Goal: Transaction & Acquisition: Book appointment/travel/reservation

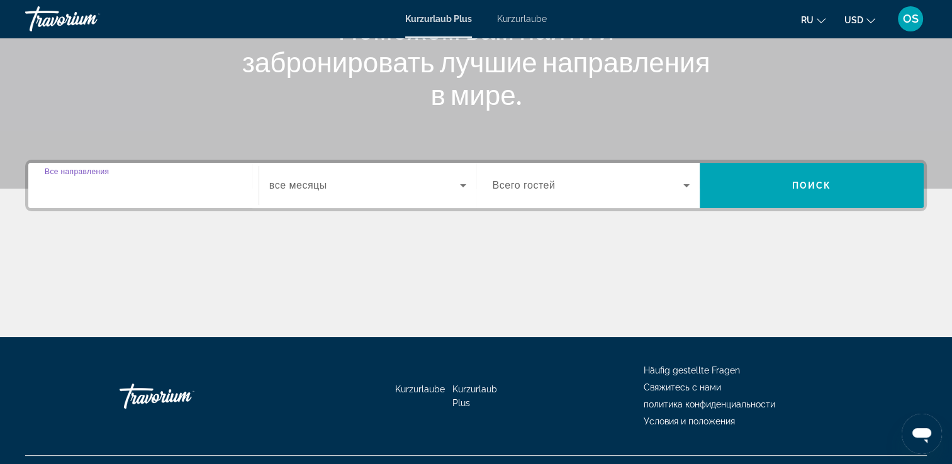
click at [156, 190] on input "Destination Все направления" at bounding box center [144, 186] width 198 height 15
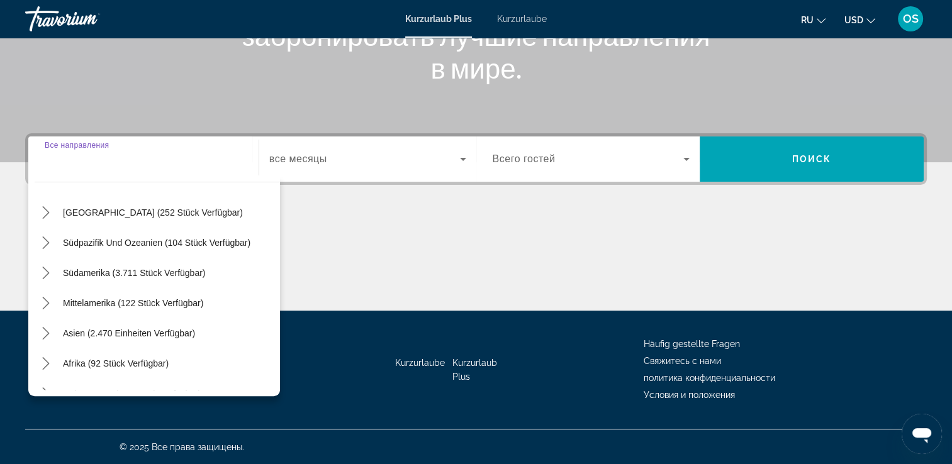
scroll to position [189, 0]
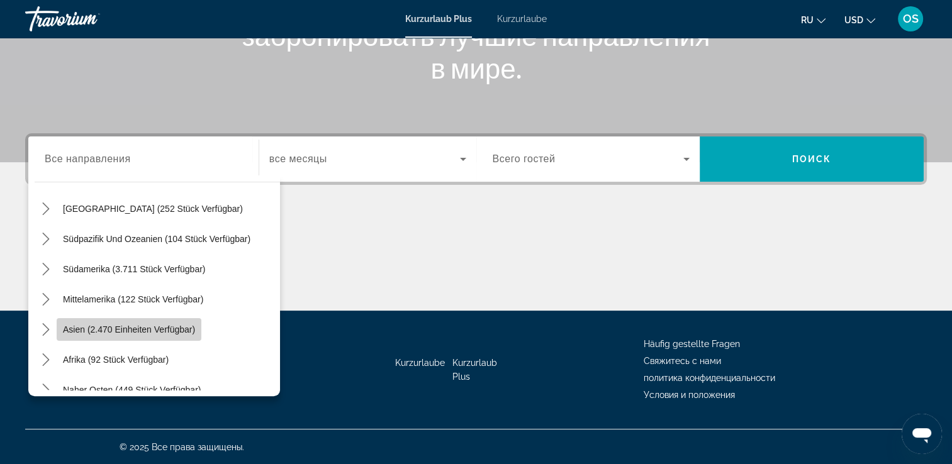
click at [149, 321] on span "Reiseziel auswählen: Asien (2.470 Einheiten verfügbar)" at bounding box center [129, 330] width 145 height 30
type input "**********"
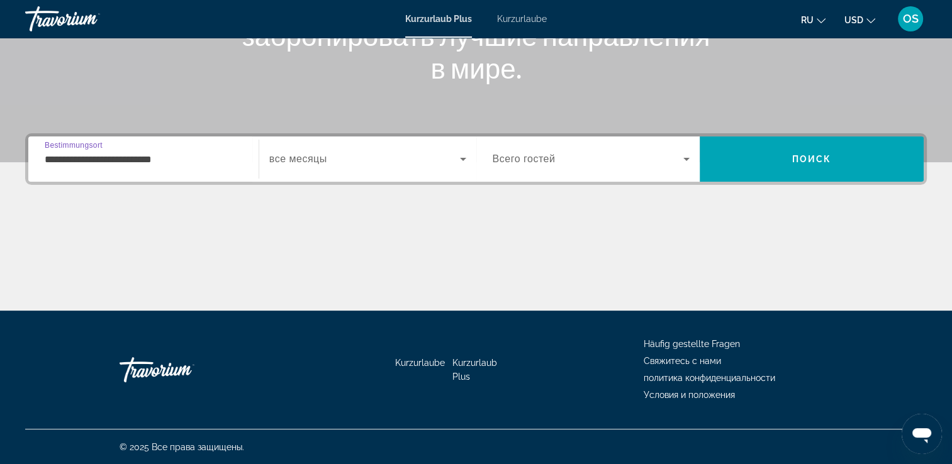
click at [342, 162] on span "Such-Widget" at bounding box center [364, 159] width 191 height 15
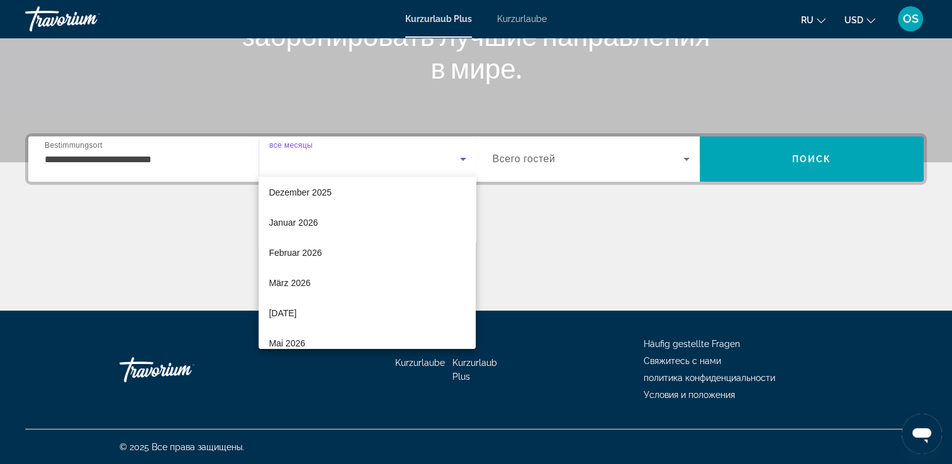
scroll to position [87, 0]
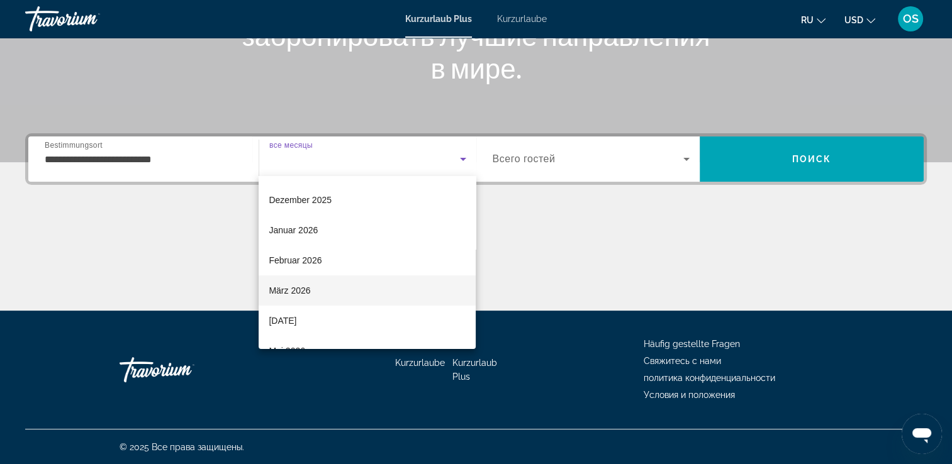
click at [316, 289] on mat-option "März 2026" at bounding box center [367, 291] width 217 height 30
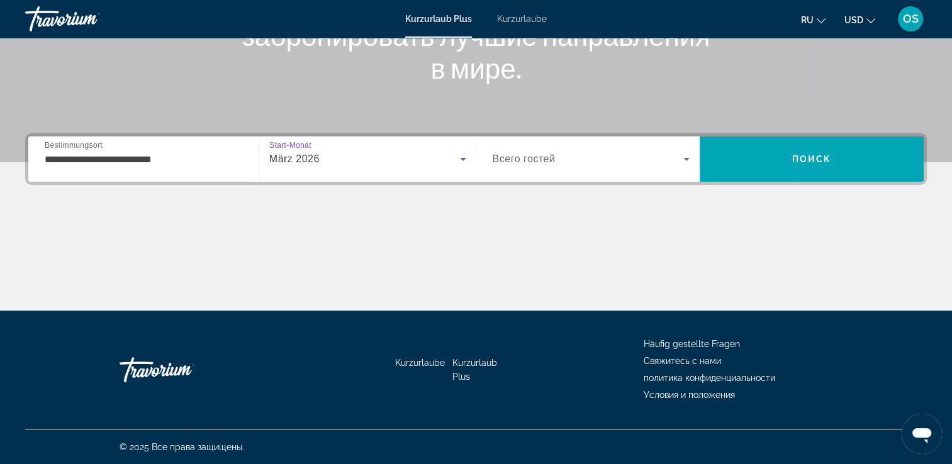
click at [288, 158] on span "März 2026" at bounding box center [294, 159] width 50 height 11
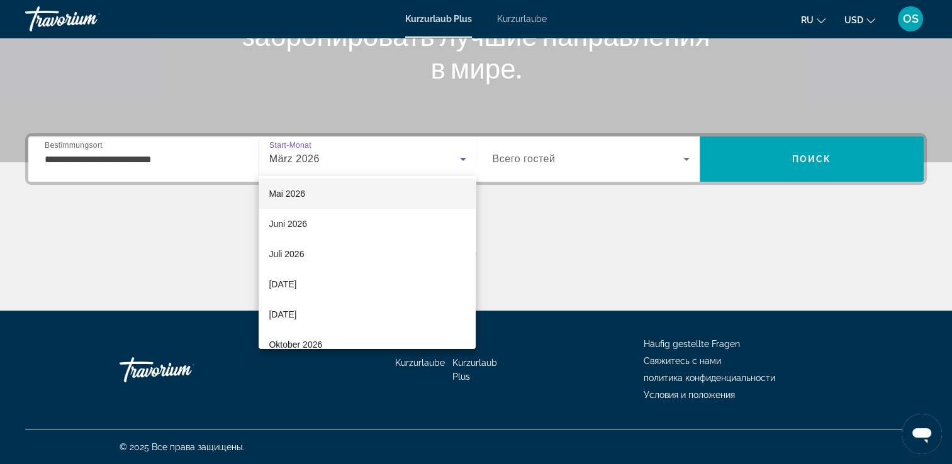
scroll to position [259, 0]
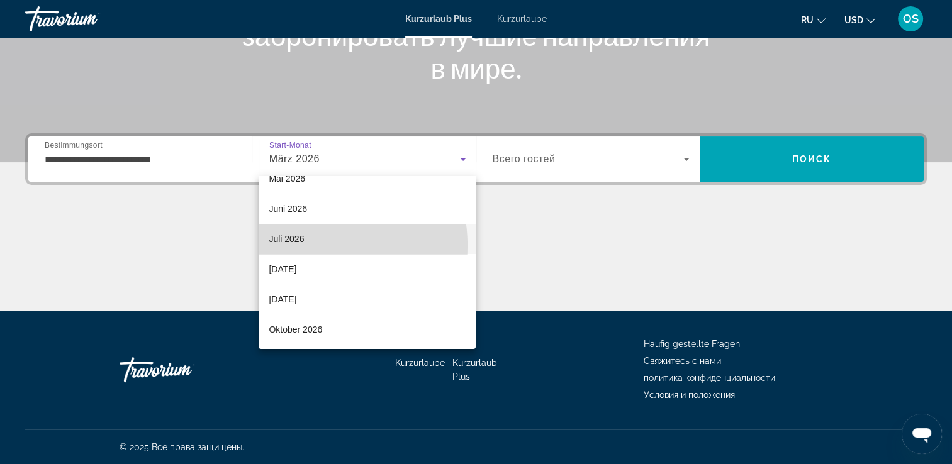
click at [298, 245] on span "Juli 2026" at bounding box center [286, 239] width 35 height 15
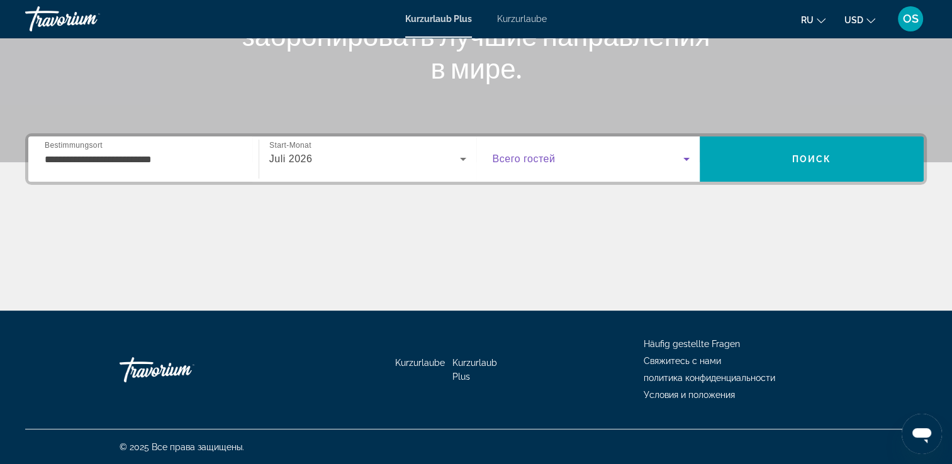
click at [657, 163] on span "Such-Widget" at bounding box center [588, 159] width 191 height 15
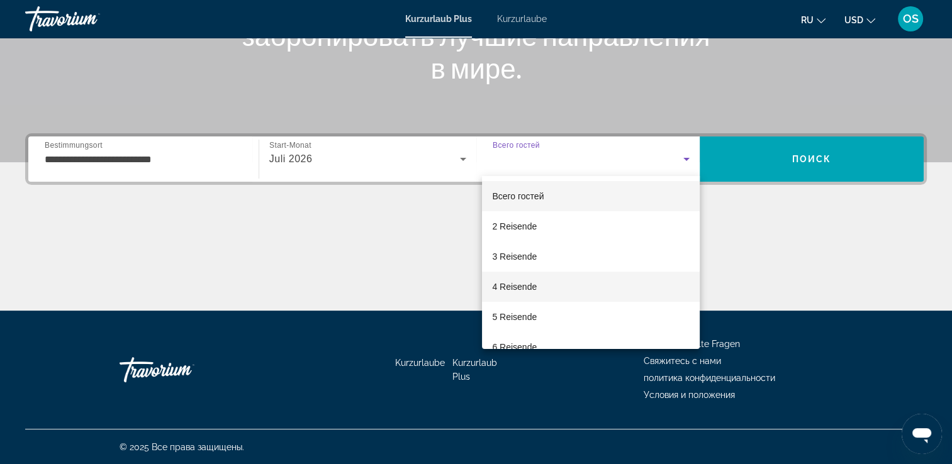
click at [515, 280] on span "4 Reisende" at bounding box center [514, 286] width 45 height 15
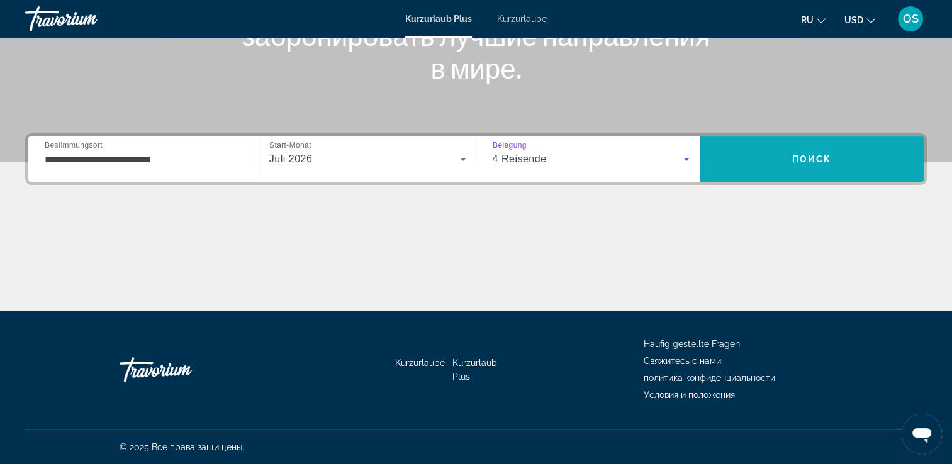
click at [851, 155] on span "Suchen" at bounding box center [812, 159] width 224 height 30
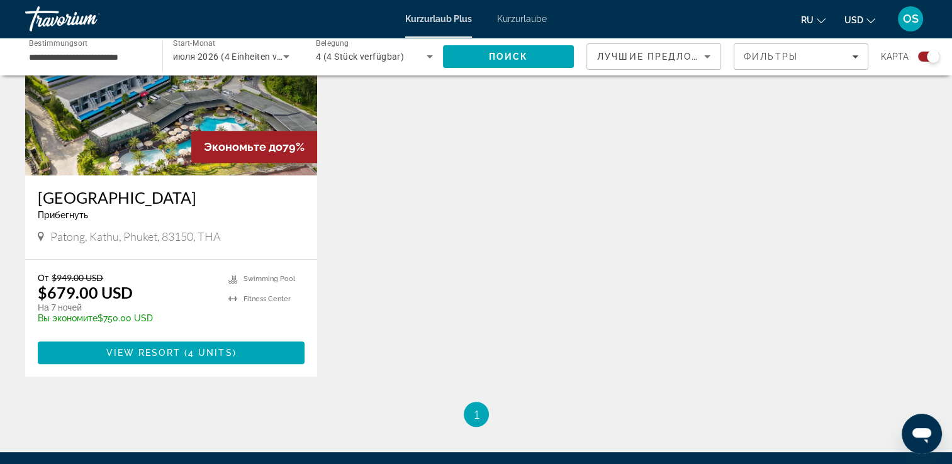
scroll to position [551, 0]
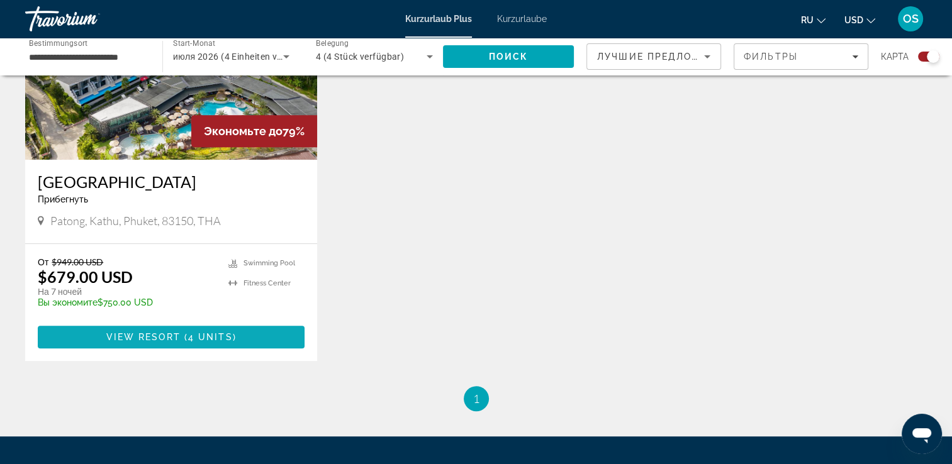
click at [249, 338] on span "Hauptinhalt" at bounding box center [171, 337] width 267 height 30
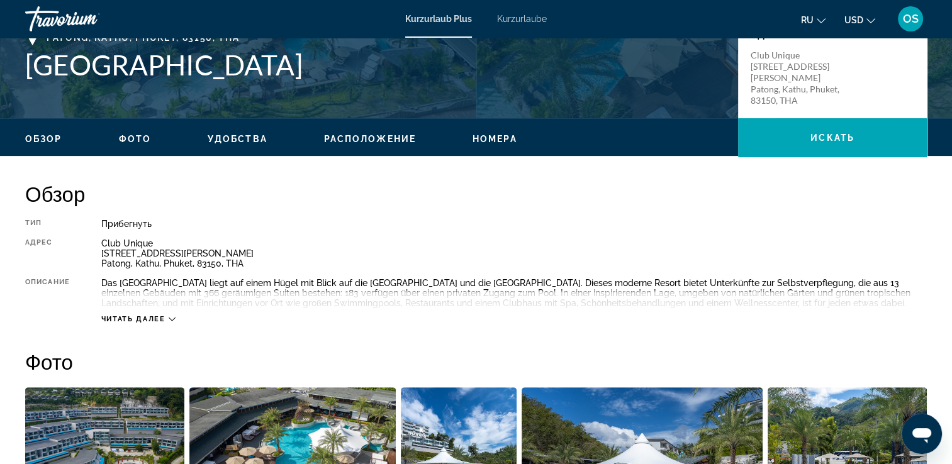
scroll to position [315, 0]
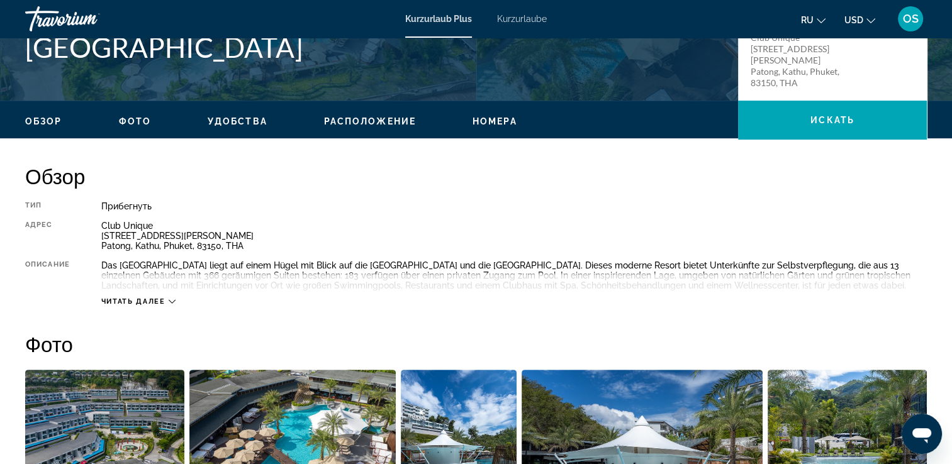
click at [162, 298] on span "Читать далее" at bounding box center [133, 302] width 64 height 8
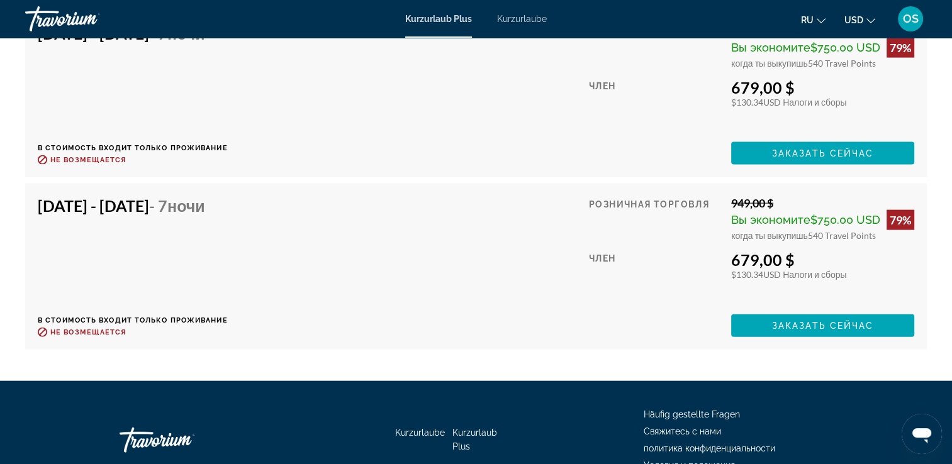
scroll to position [2265, 0]
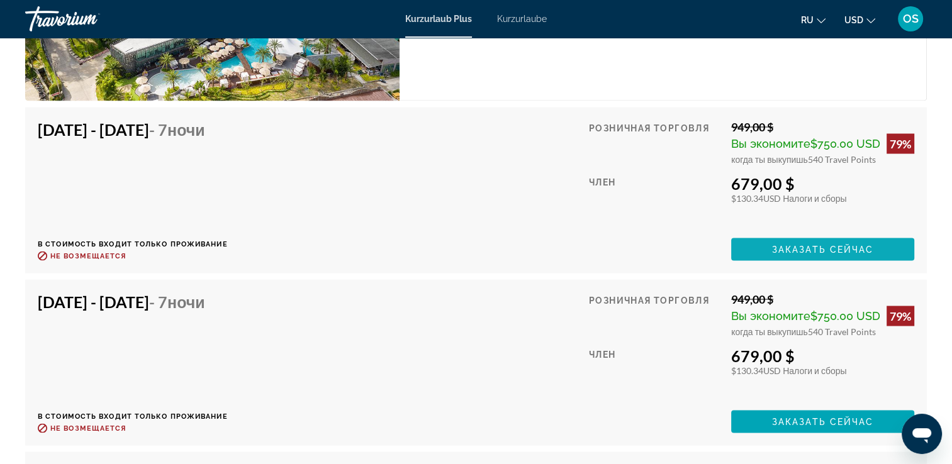
click at [808, 264] on span "Hauptinhalt" at bounding box center [822, 249] width 183 height 30
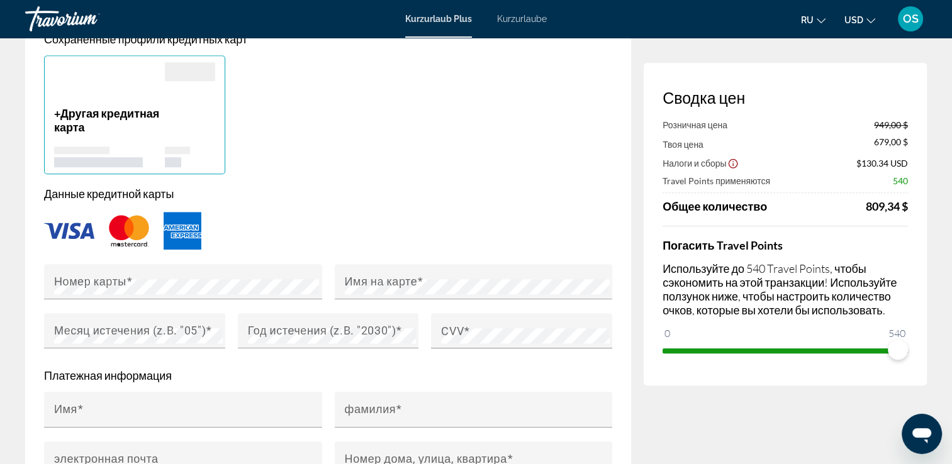
scroll to position [944, 0]
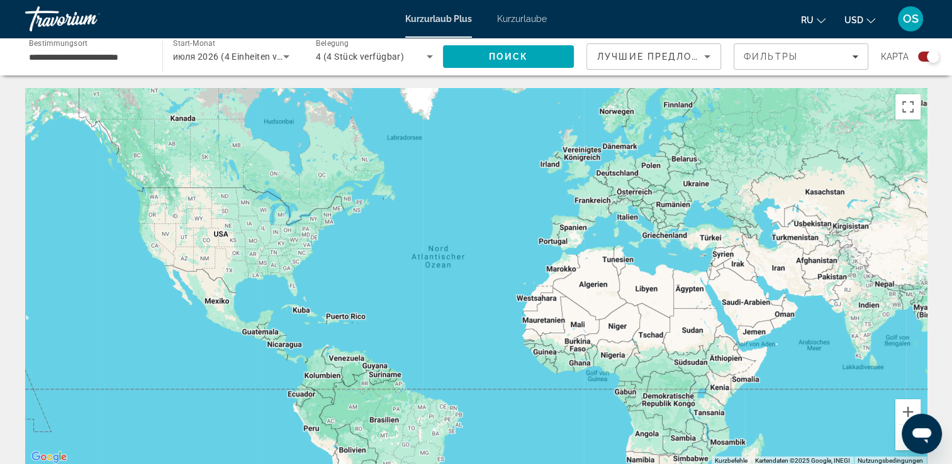
click at [128, 57] on input "**********" at bounding box center [87, 57] width 117 height 15
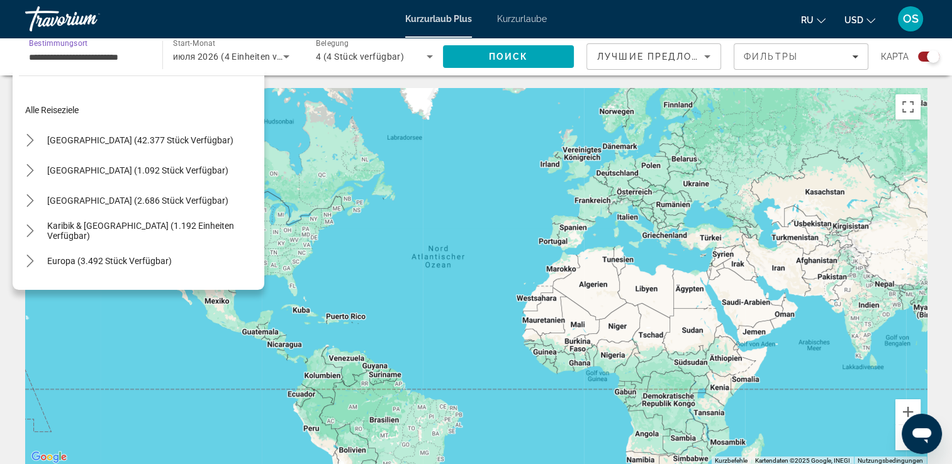
scroll to position [226, 0]
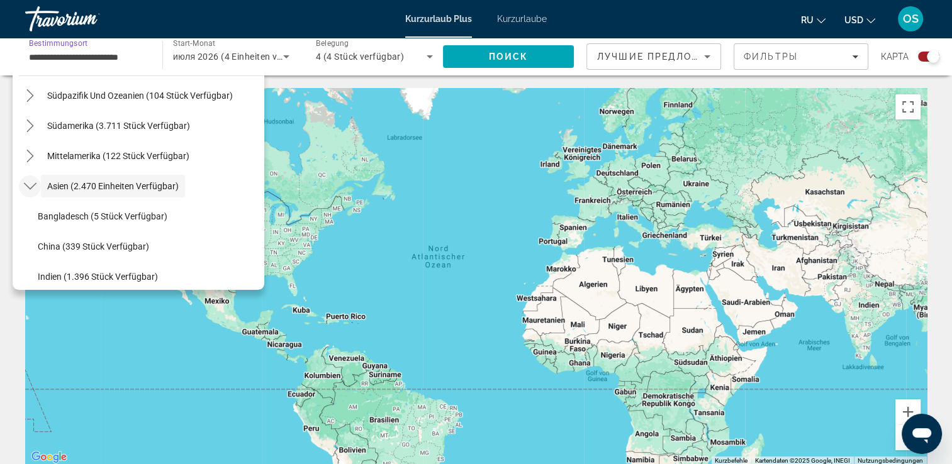
click at [25, 183] on icon "Toggle Asia (2.470 Einheiten verfügbar) Untermenü" at bounding box center [29, 186] width 13 height 7
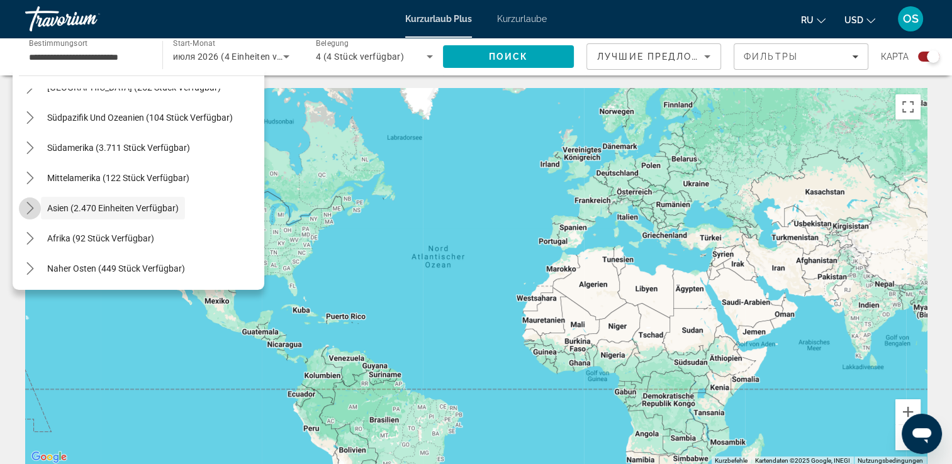
scroll to position [204, 0]
click at [31, 240] on icon "Toggle Africa (92 units available) submenu" at bounding box center [30, 238] width 13 height 13
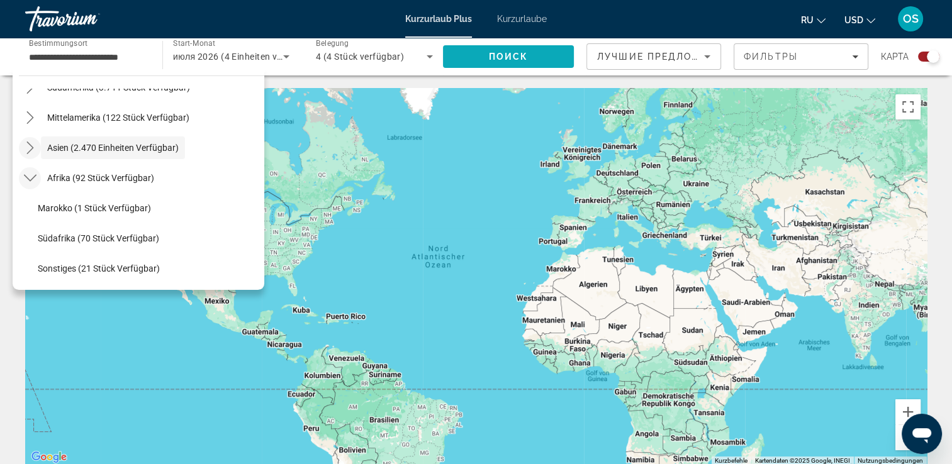
click at [511, 57] on span "Поиск" at bounding box center [509, 57] width 40 height 10
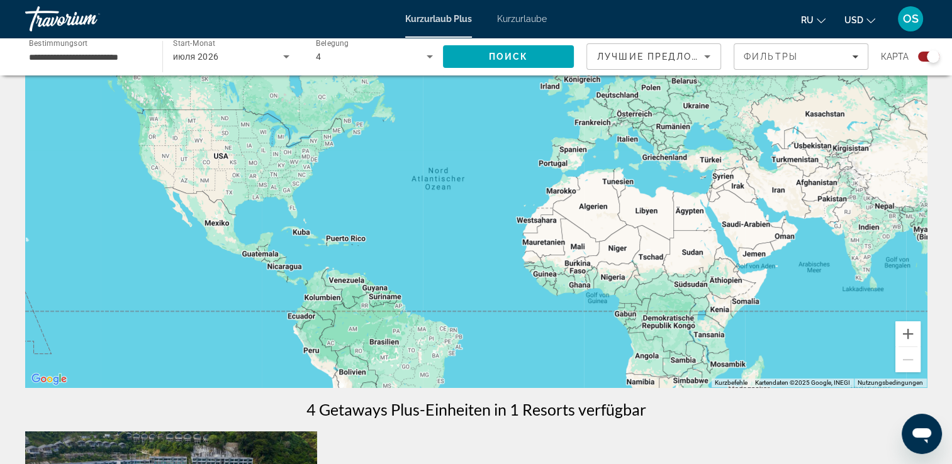
scroll to position [0, 0]
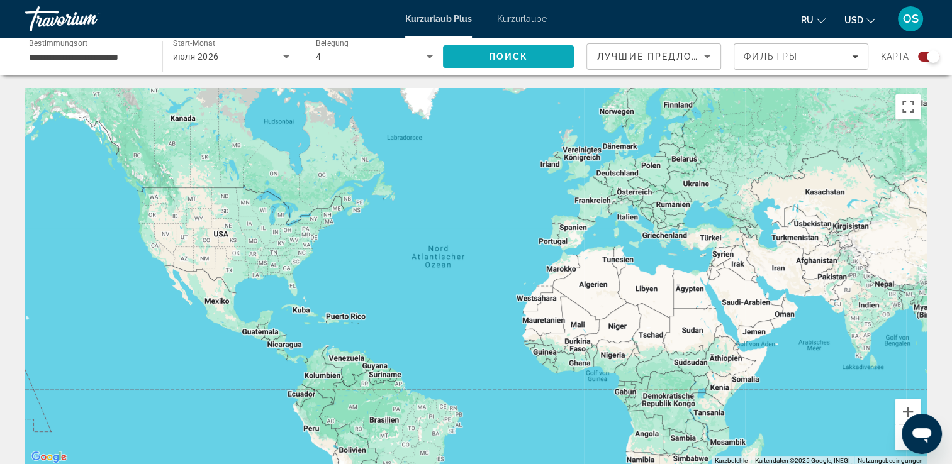
click at [519, 59] on span "Поиск" at bounding box center [509, 57] width 40 height 10
click at [111, 59] on input "**********" at bounding box center [87, 57] width 117 height 15
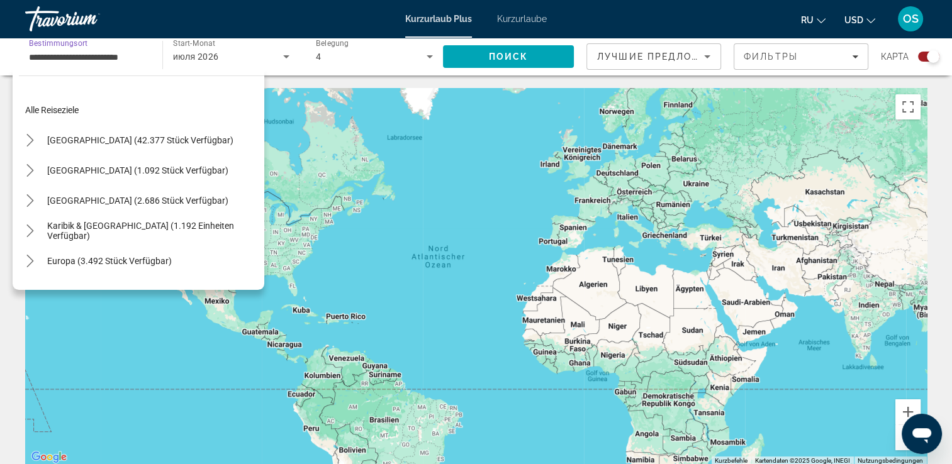
scroll to position [226, 0]
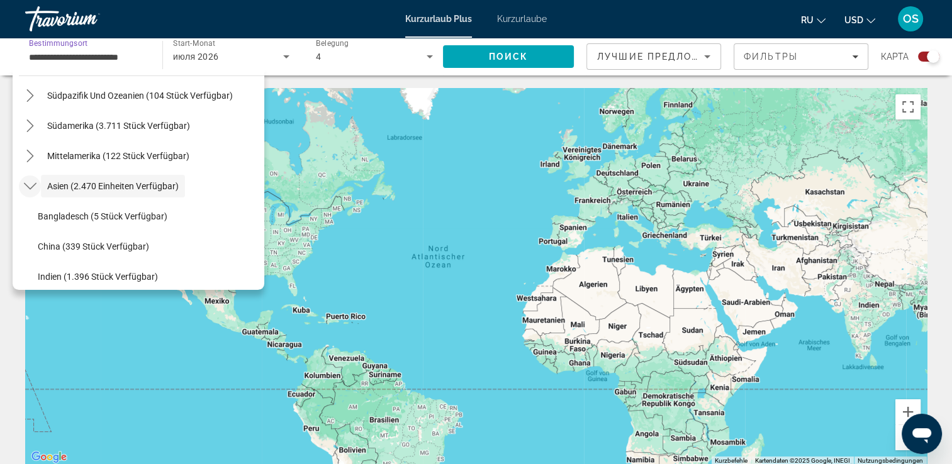
click at [28, 180] on icon "Toggle Asia (2.470 Einheiten verfügbar) Untermenü" at bounding box center [30, 186] width 13 height 13
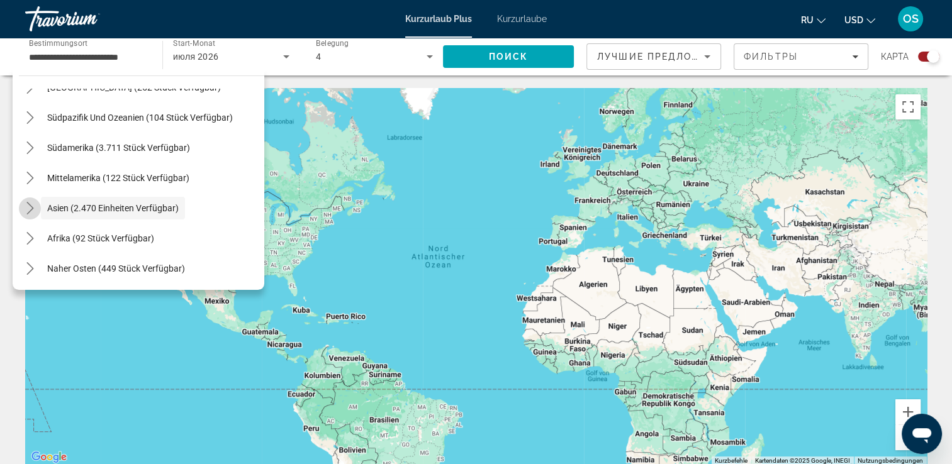
scroll to position [204, 0]
click at [65, 238] on span "Afrika (92 Stück verfügbar)" at bounding box center [100, 238] width 107 height 10
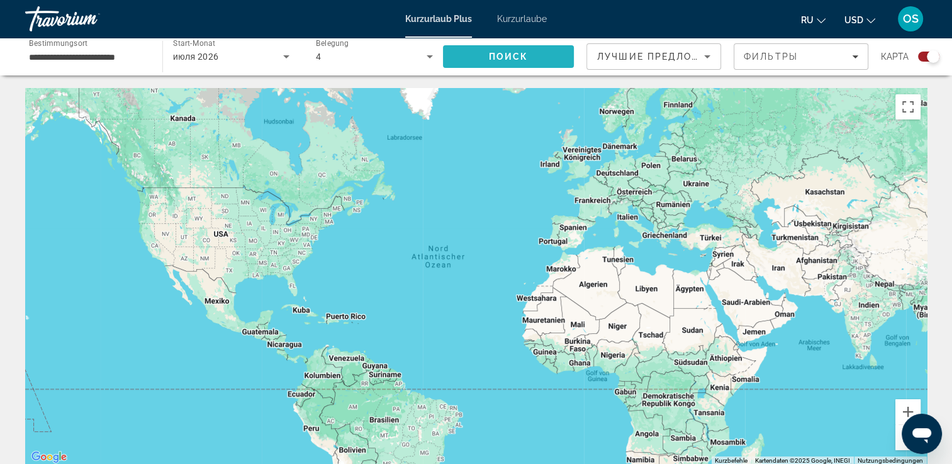
click at [458, 59] on span "Suchen" at bounding box center [508, 57] width 131 height 30
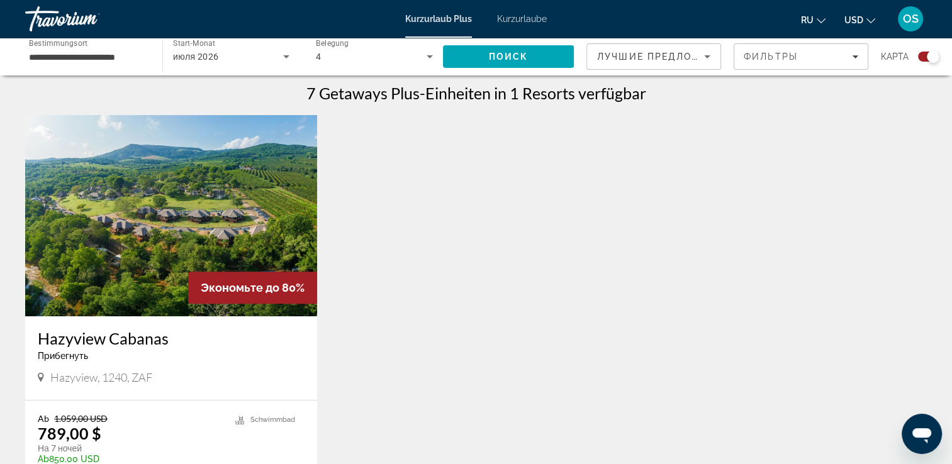
scroll to position [464, 0]
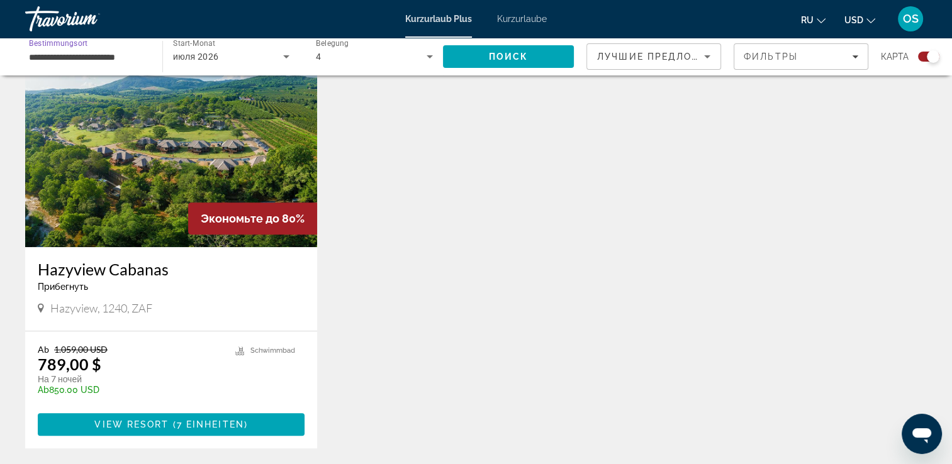
click at [108, 59] on input "**********" at bounding box center [87, 57] width 117 height 15
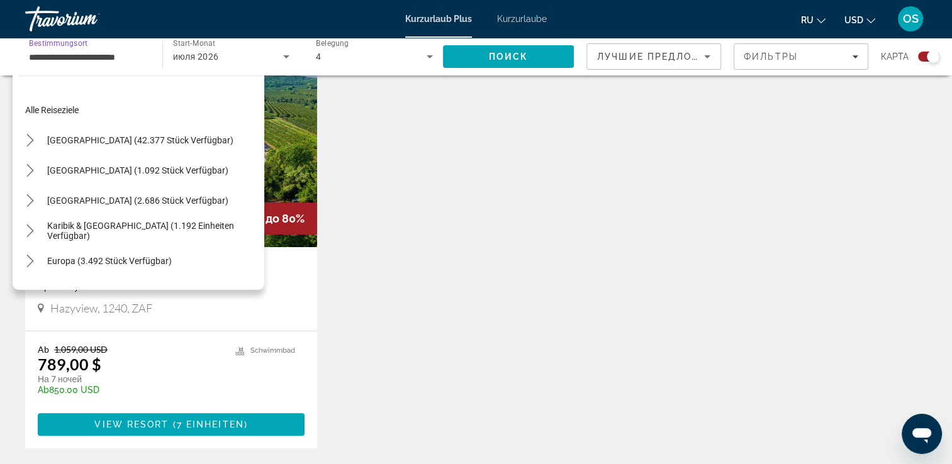
scroll to position [256, 0]
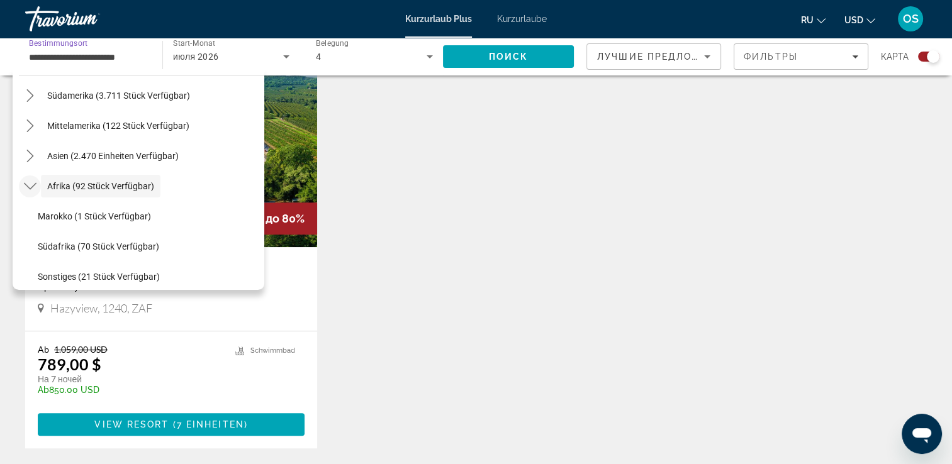
click at [27, 182] on icon "Toggle Africa (92 units available) submenu" at bounding box center [30, 186] width 13 height 13
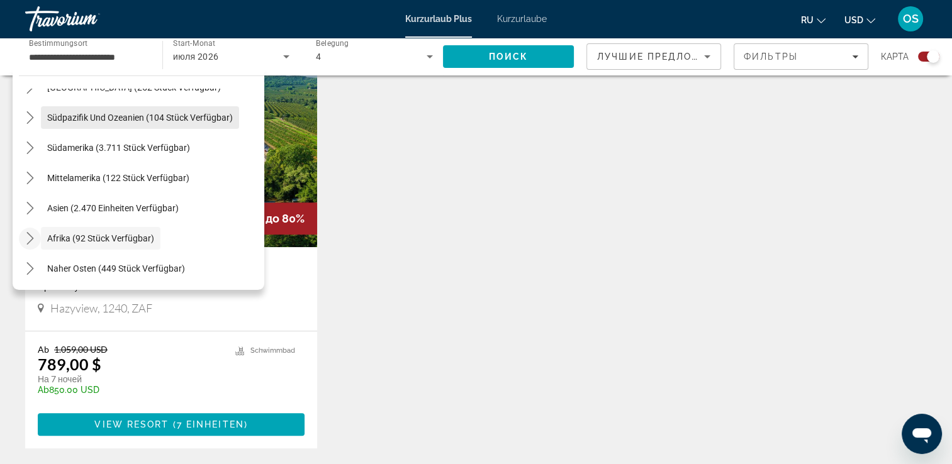
scroll to position [677, 0]
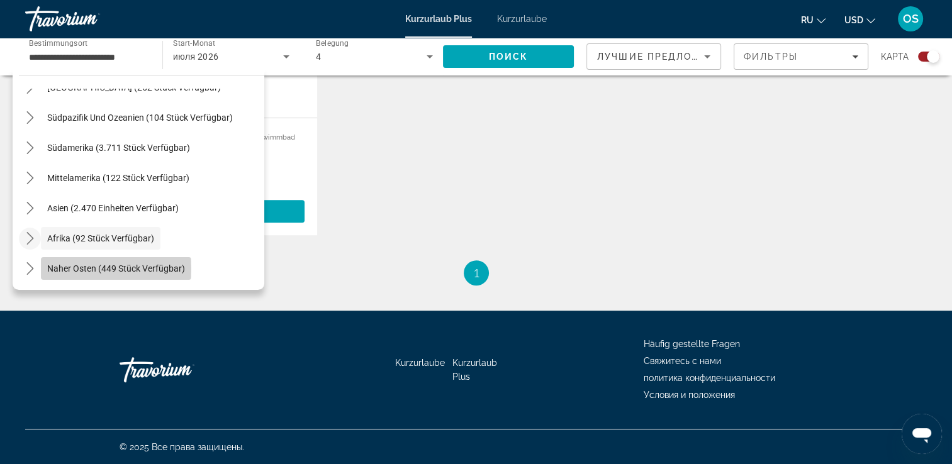
click at [86, 269] on span "Naher Osten (449 Stück verfügbar)" at bounding box center [116, 269] width 138 height 10
type input "**********"
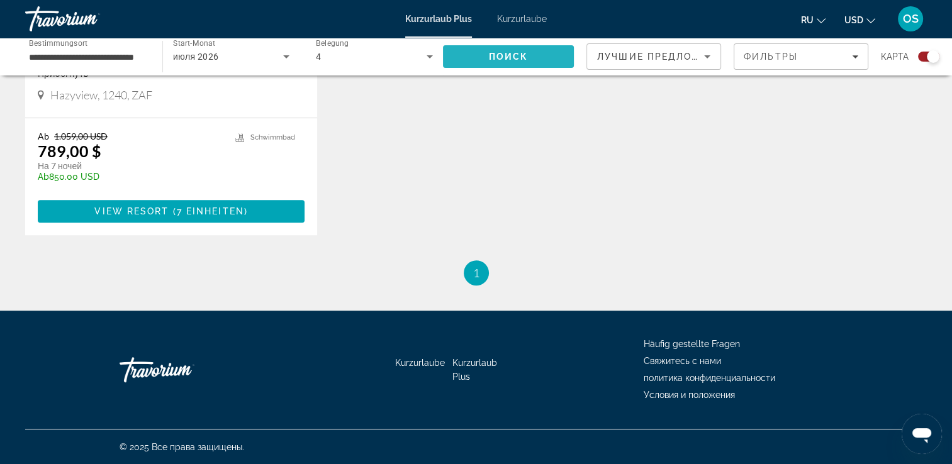
click at [481, 54] on span "Suchen" at bounding box center [508, 57] width 131 height 30
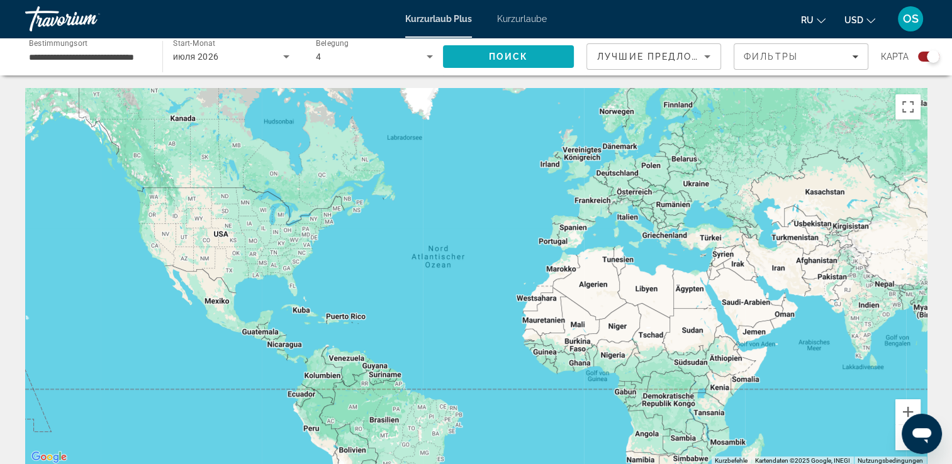
click at [482, 54] on span "Suchen" at bounding box center [508, 57] width 131 height 30
click at [287, 57] on icon "Such-Widget" at bounding box center [286, 56] width 15 height 15
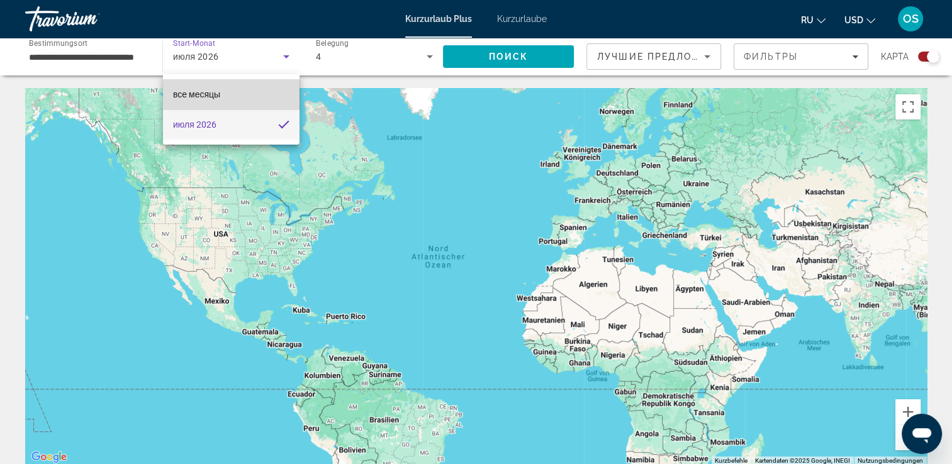
click at [228, 97] on mat-option "все месяцы" at bounding box center [231, 94] width 137 height 30
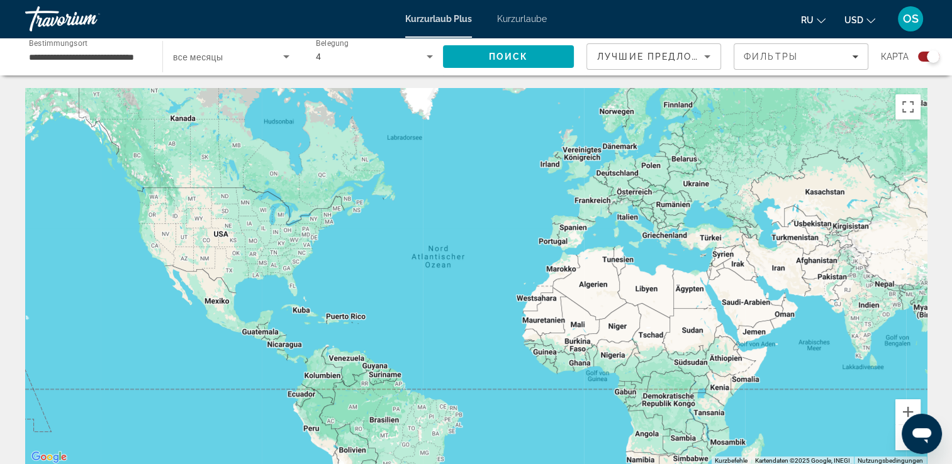
click at [189, 54] on span "все месяцы" at bounding box center [198, 57] width 50 height 10
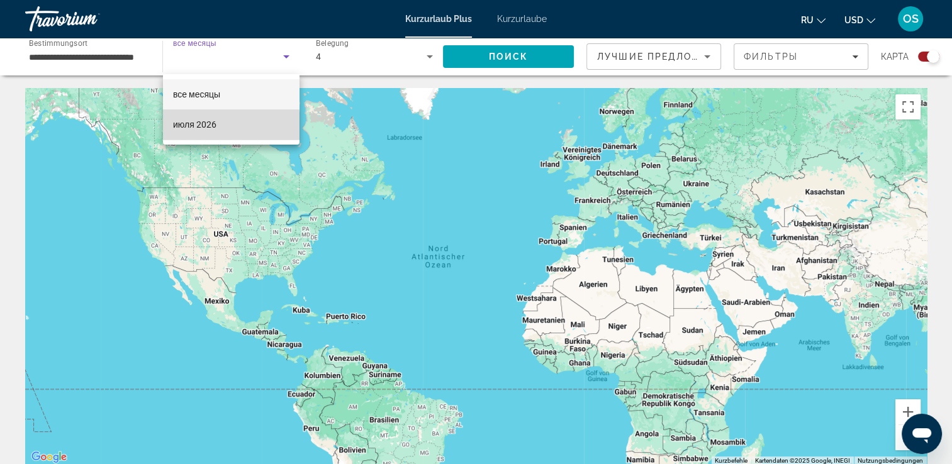
click at [219, 130] on mat-option "июля 2026" at bounding box center [231, 124] width 137 height 30
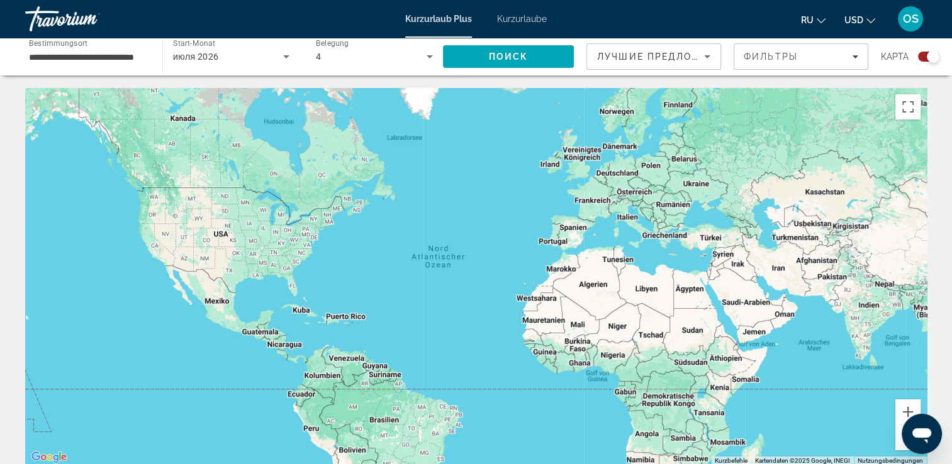
click at [138, 64] on div "**********" at bounding box center [87, 57] width 117 height 36
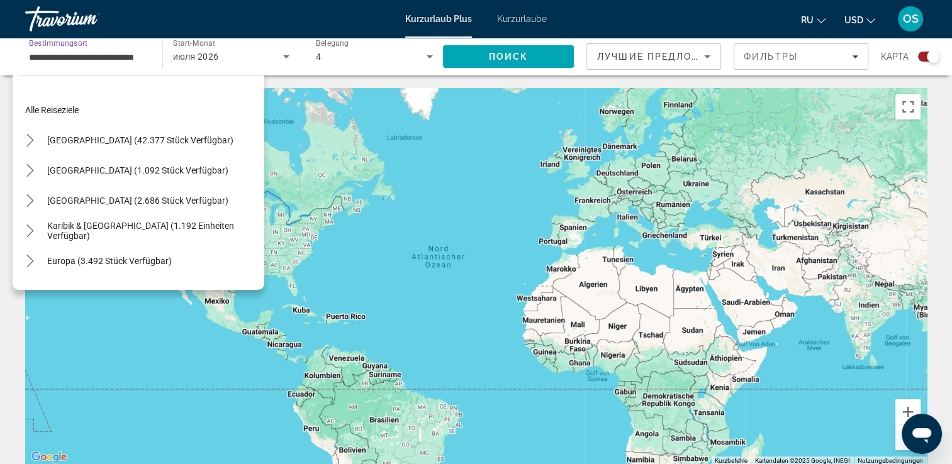
scroll to position [286, 0]
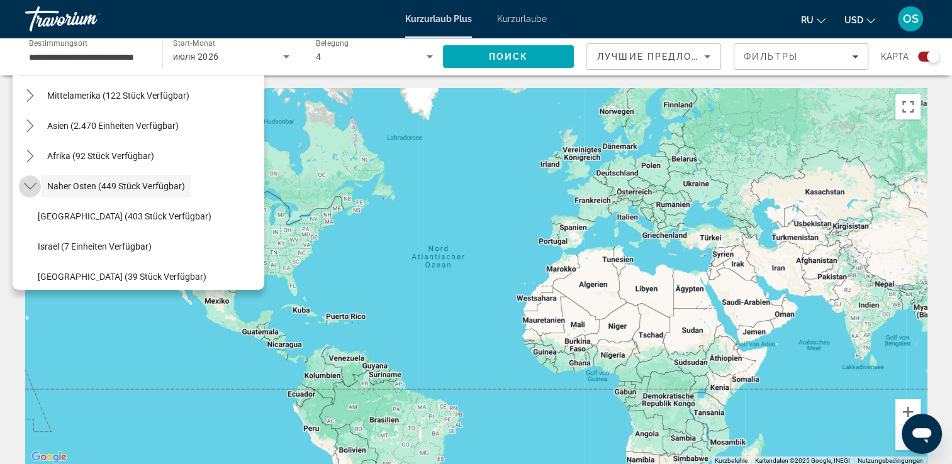
click at [38, 183] on mat-icon "Toggle Naher Osten (449 Einheiten verfügbar) Untermenü" at bounding box center [30, 187] width 22 height 22
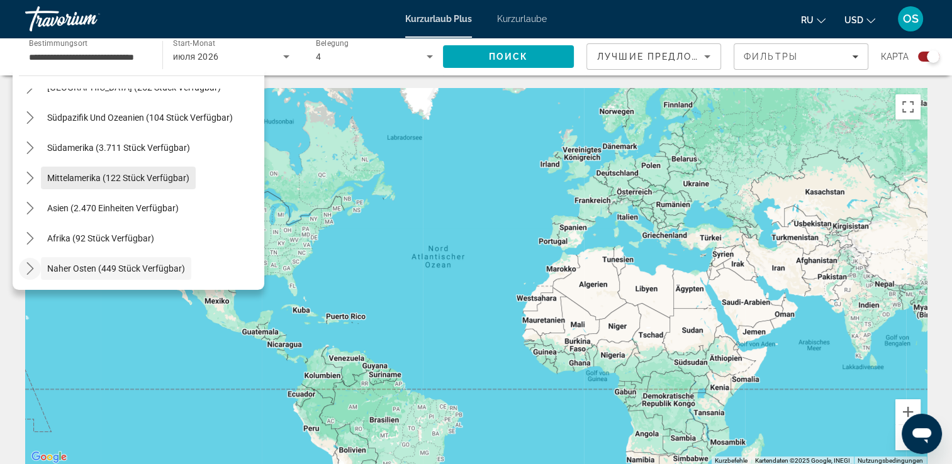
scroll to position [0, 0]
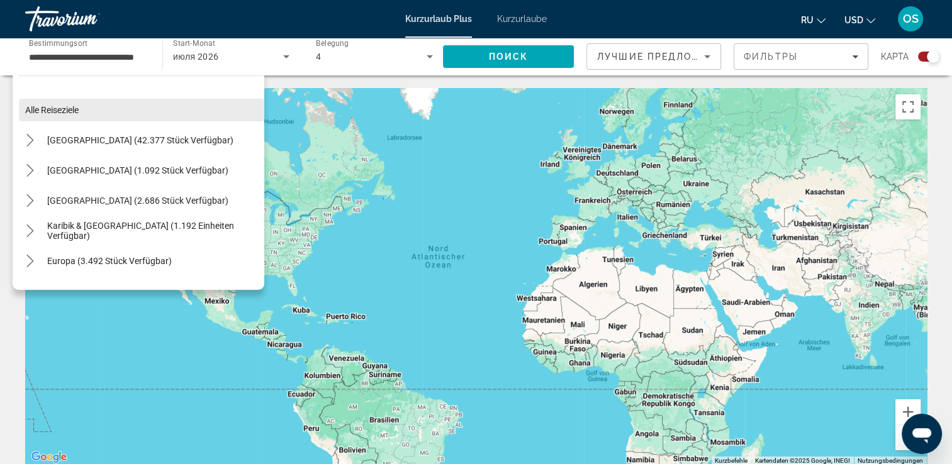
click at [94, 118] on span "Ziel auswählen: Alle Ziele" at bounding box center [141, 110] width 245 height 30
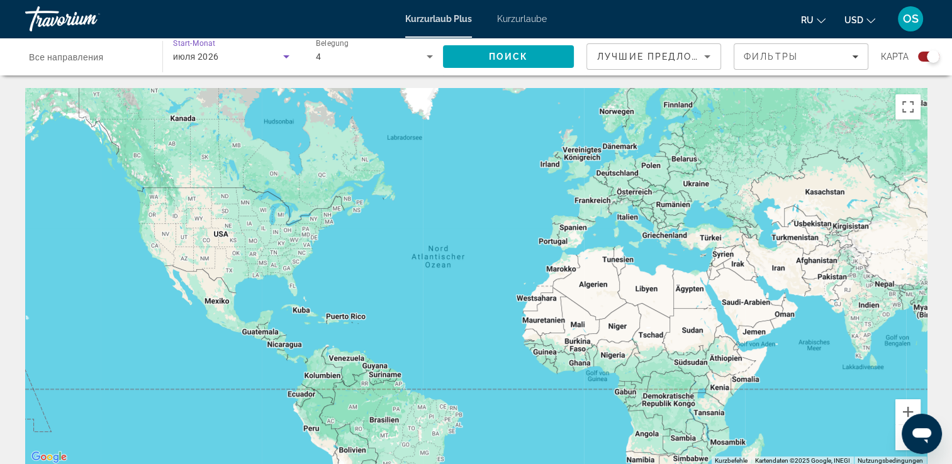
click at [284, 60] on icon "Such-Widget" at bounding box center [286, 56] width 15 height 15
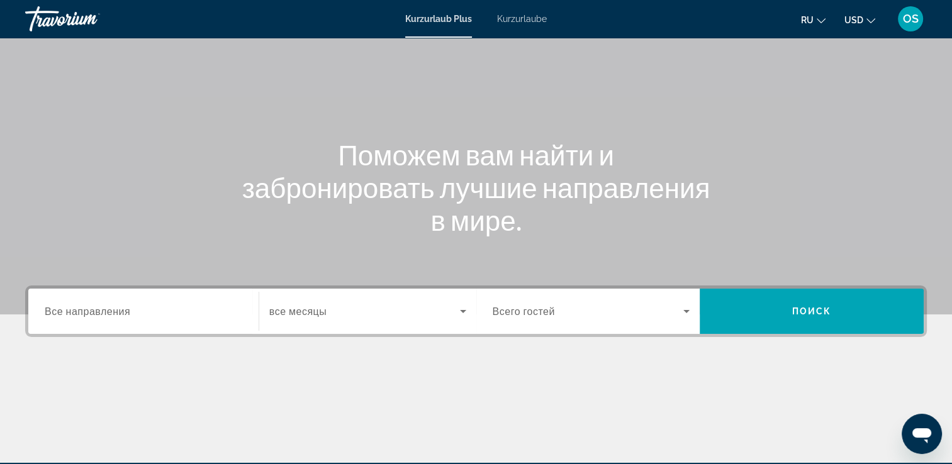
click at [335, 298] on div "Such-Widget" at bounding box center [367, 311] width 197 height 35
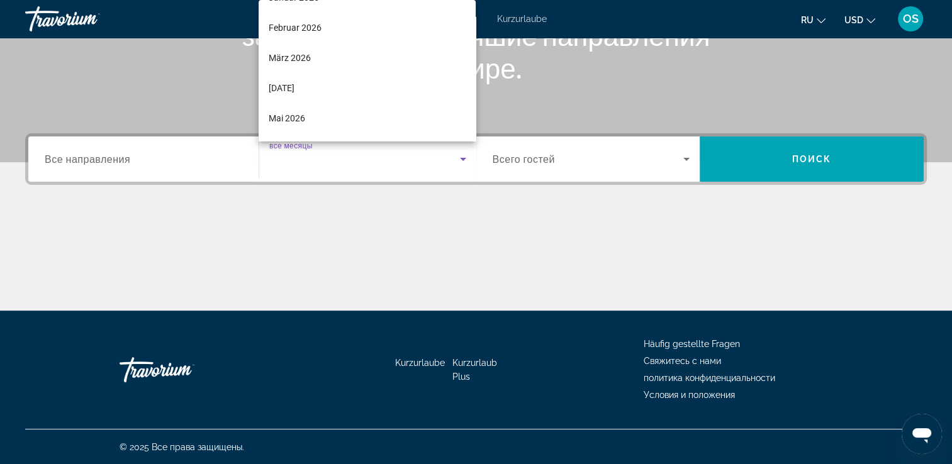
scroll to position [141, 0]
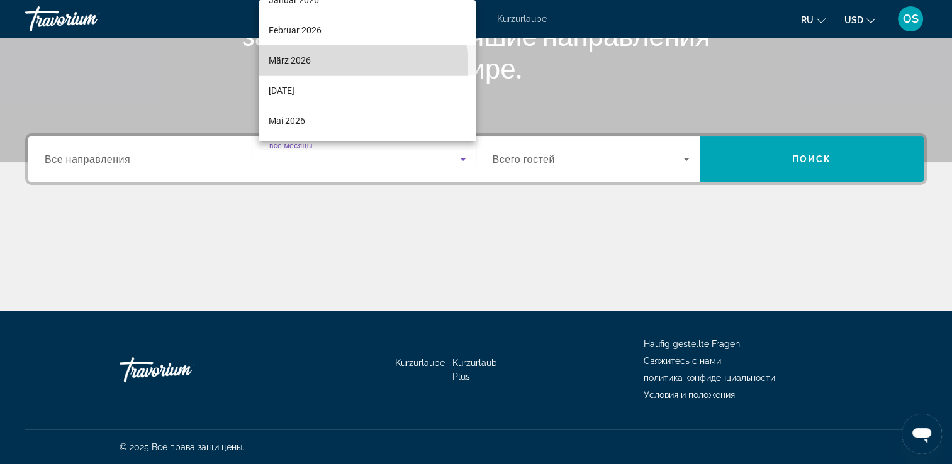
click at [307, 68] on mat-option "März 2026" at bounding box center [367, 60] width 217 height 30
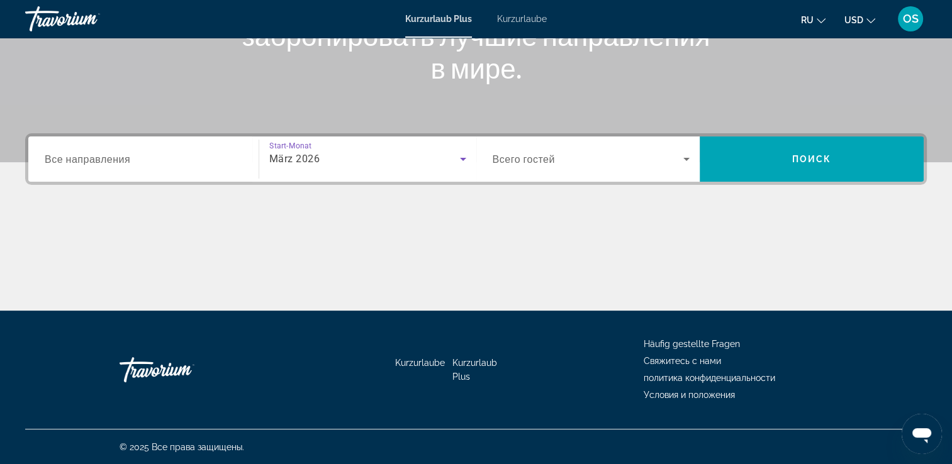
click at [96, 166] on input "Destination Все направления" at bounding box center [144, 159] width 198 height 15
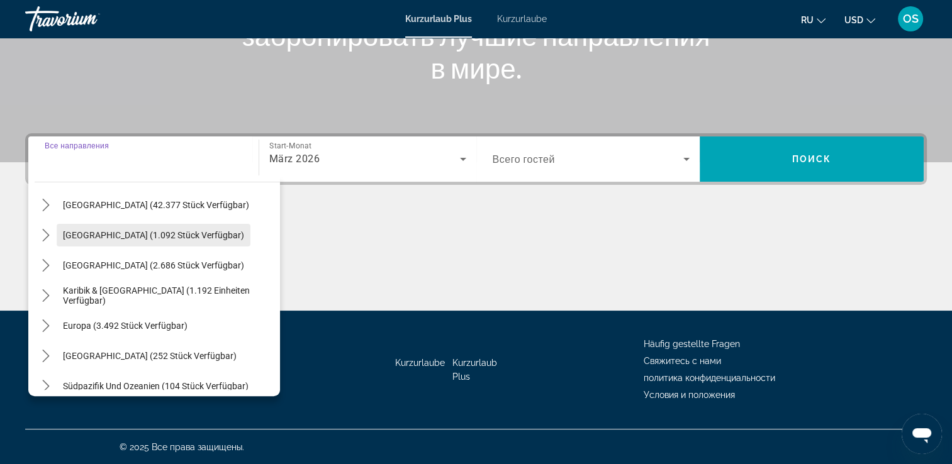
scroll to position [63, 0]
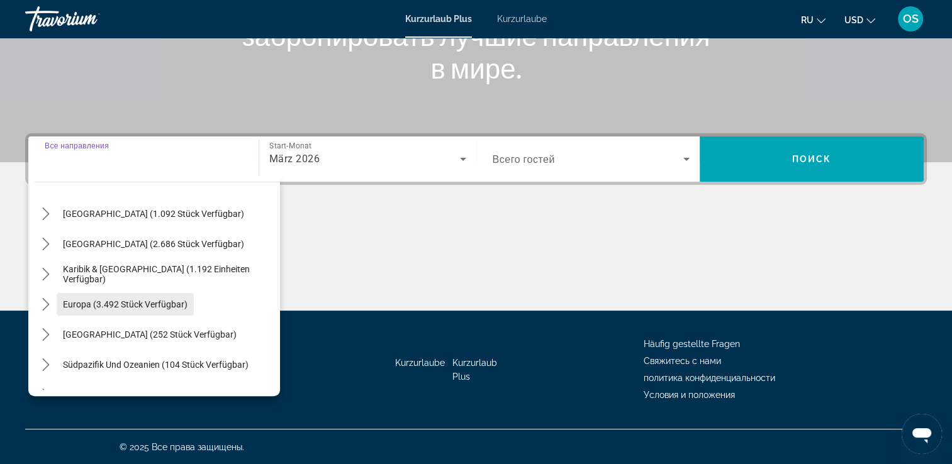
click at [156, 306] on span "Europa (3.492 Stück verfügbar)" at bounding box center [125, 305] width 125 height 10
type input "**********"
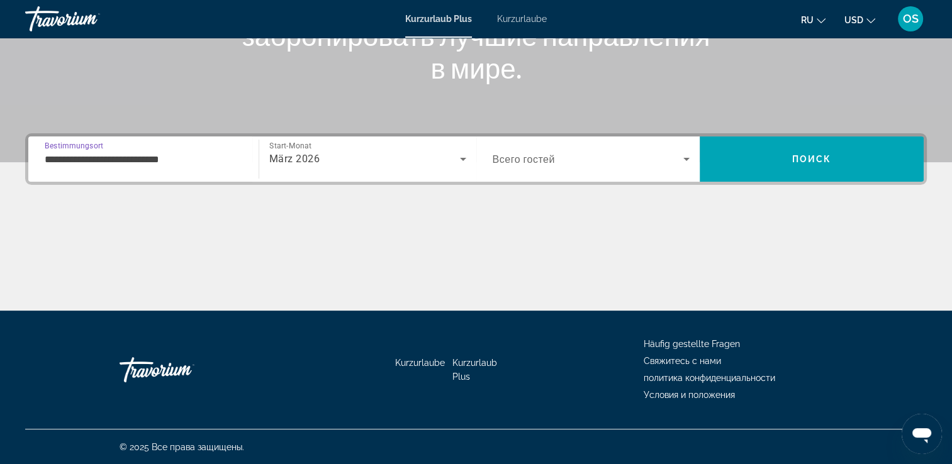
click at [678, 159] on span "Such-Widget" at bounding box center [588, 159] width 191 height 15
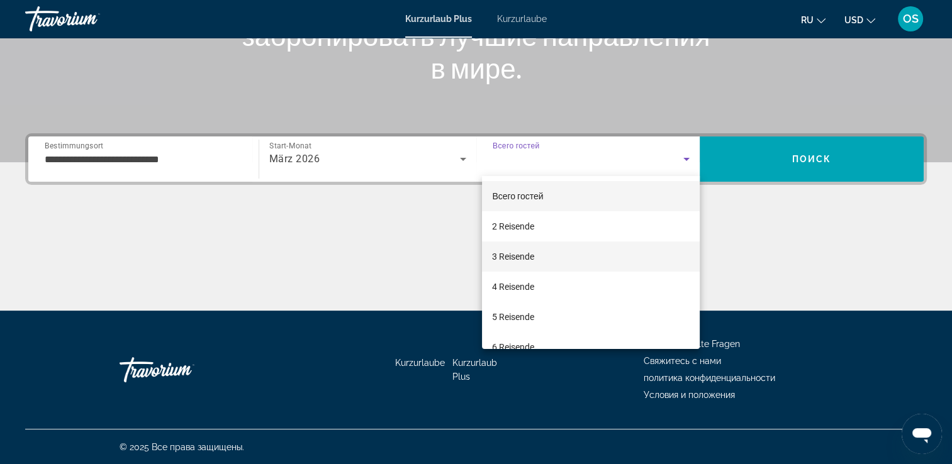
click at [524, 266] on mat-option "3 Reisende" at bounding box center [591, 257] width 218 height 30
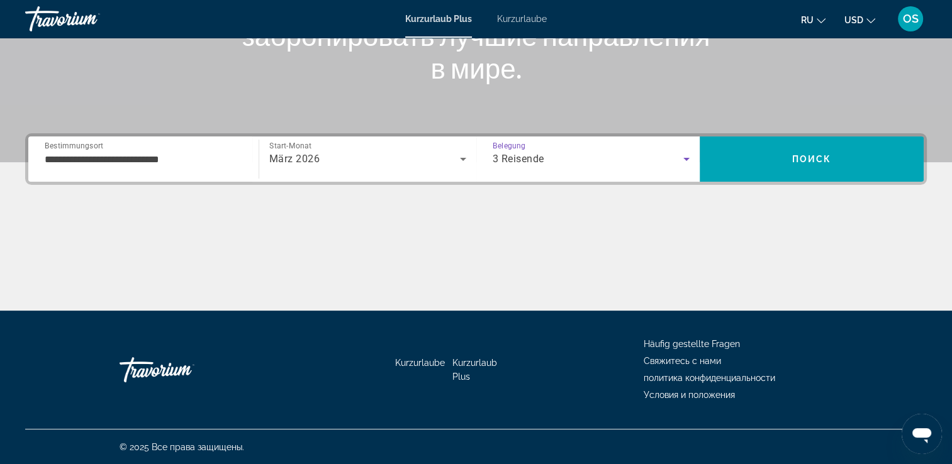
click at [565, 156] on div "3 Reisende" at bounding box center [588, 159] width 191 height 15
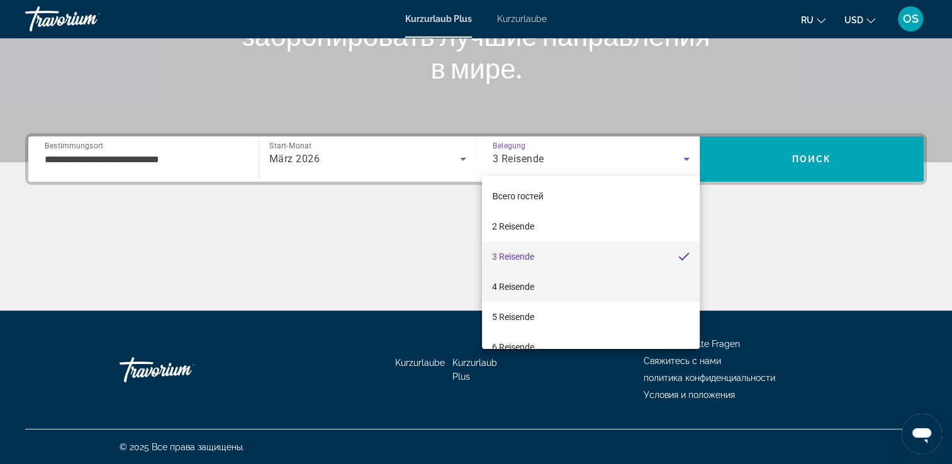
click at [530, 283] on font "4 Reisende" at bounding box center [513, 287] width 42 height 10
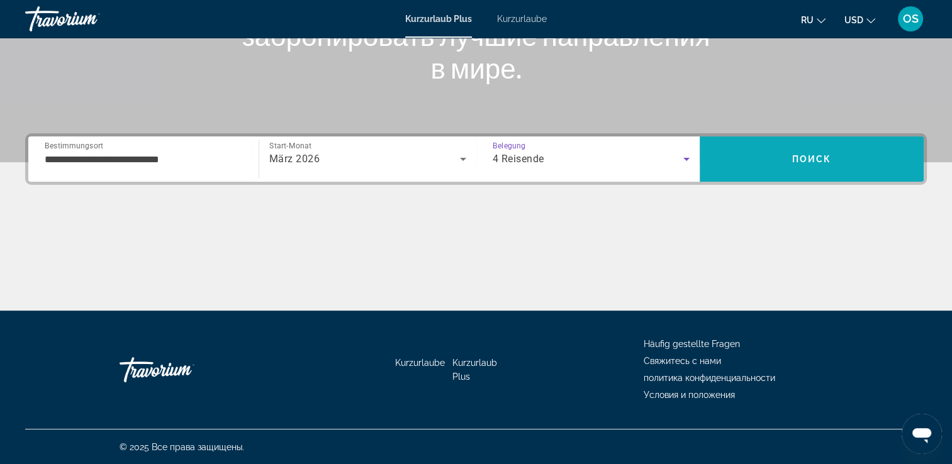
click at [851, 157] on span "Suchen" at bounding box center [812, 159] width 224 height 30
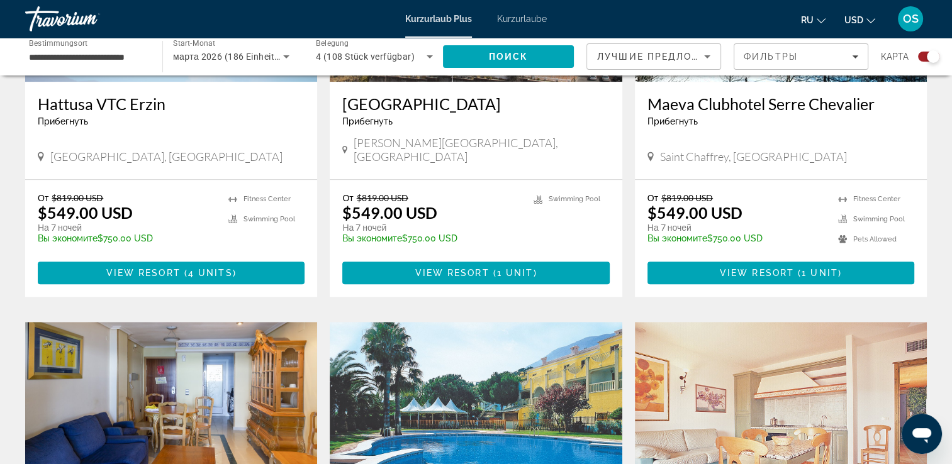
scroll to position [1094, 0]
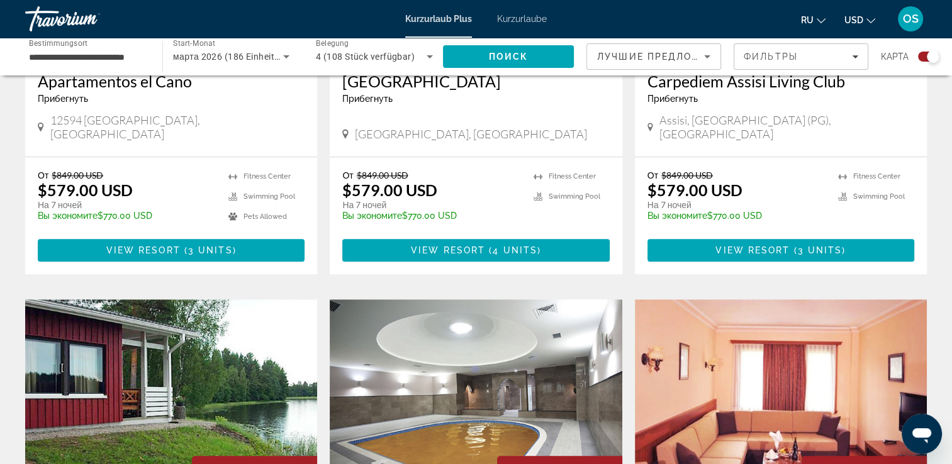
click at [204, 64] on div "марта 2026 (186 Einheiten verfügbar)" at bounding box center [228, 56] width 110 height 15
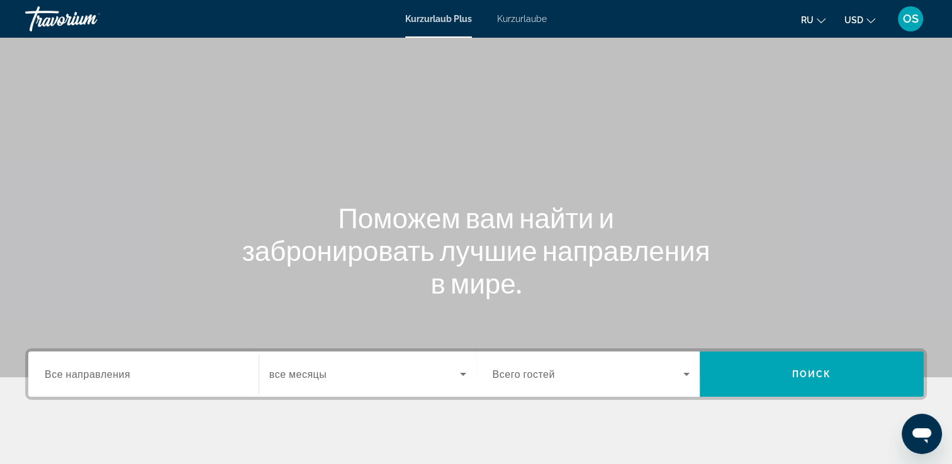
click at [307, 378] on span "все месяцы" at bounding box center [297, 375] width 57 height 12
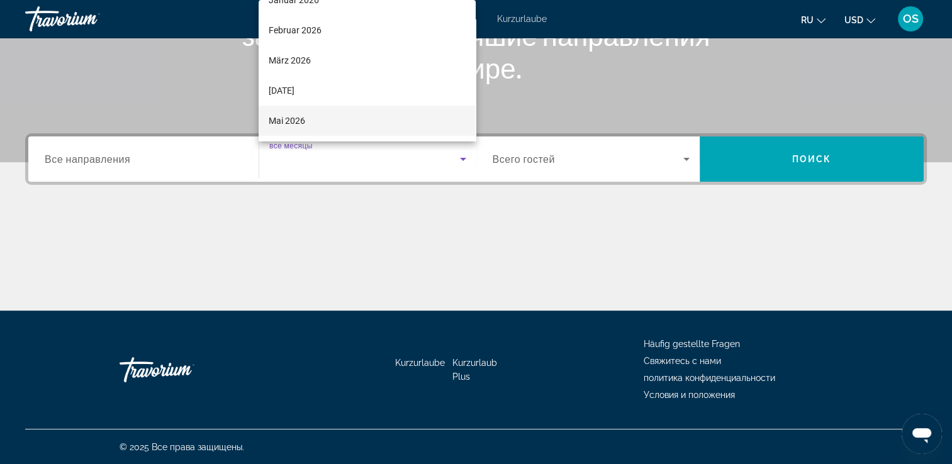
scroll to position [282, 0]
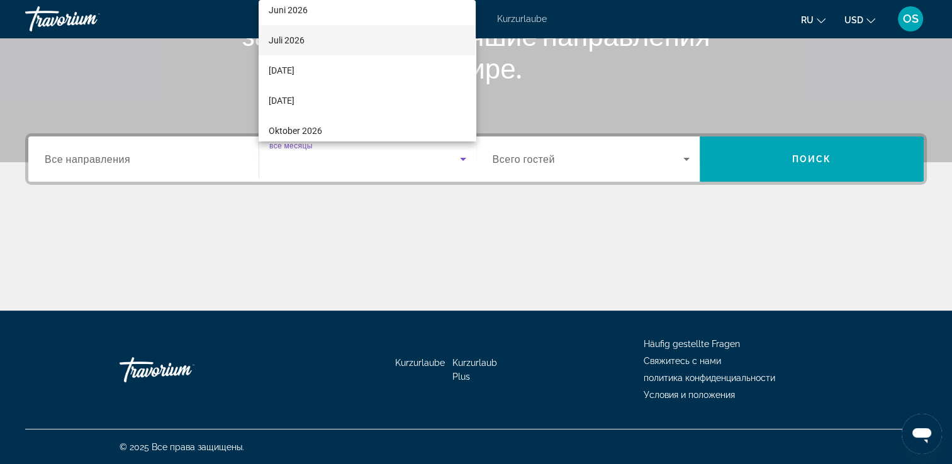
click at [336, 47] on mat-option "Juli 2026" at bounding box center [367, 40] width 217 height 30
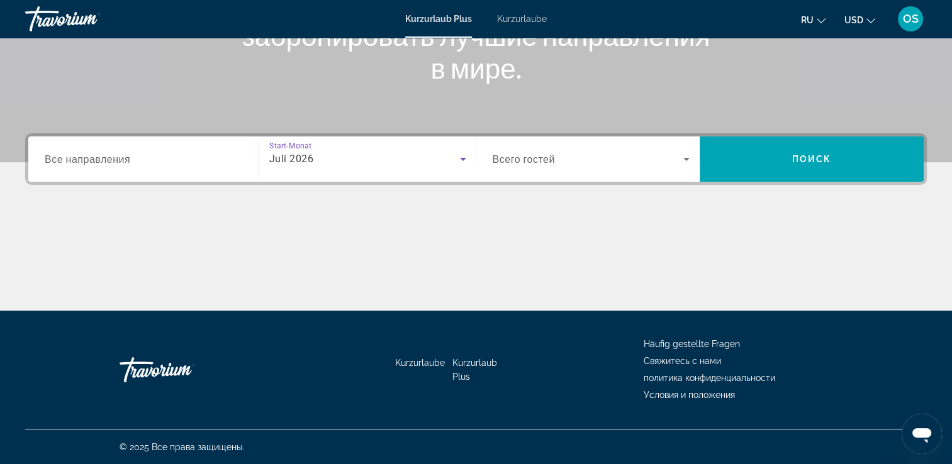
click at [146, 155] on input "Destination Все направления" at bounding box center [144, 159] width 198 height 15
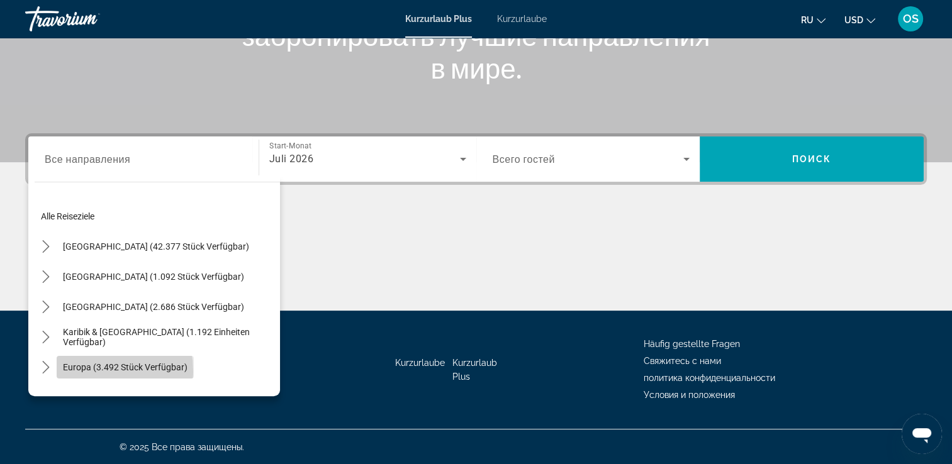
click at [77, 371] on span "Europa (3.492 Stück verfügbar)" at bounding box center [125, 367] width 125 height 10
type input "**********"
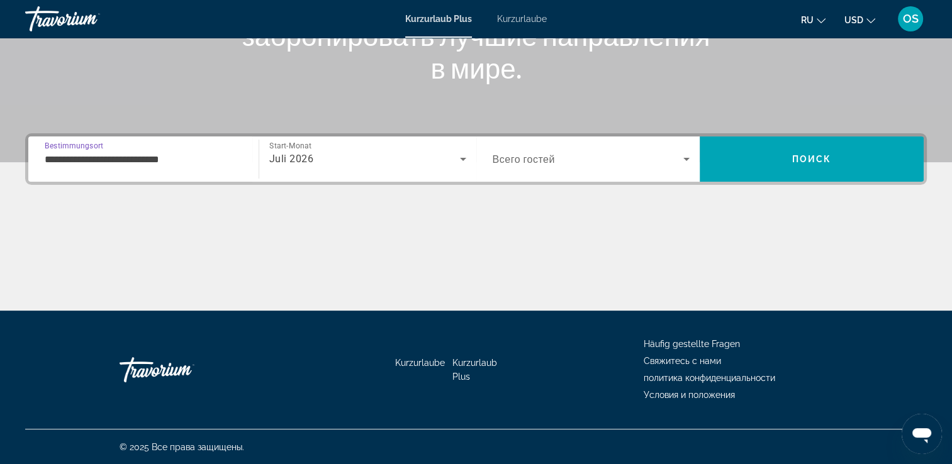
click at [656, 155] on span "Such-Widget" at bounding box center [588, 159] width 191 height 15
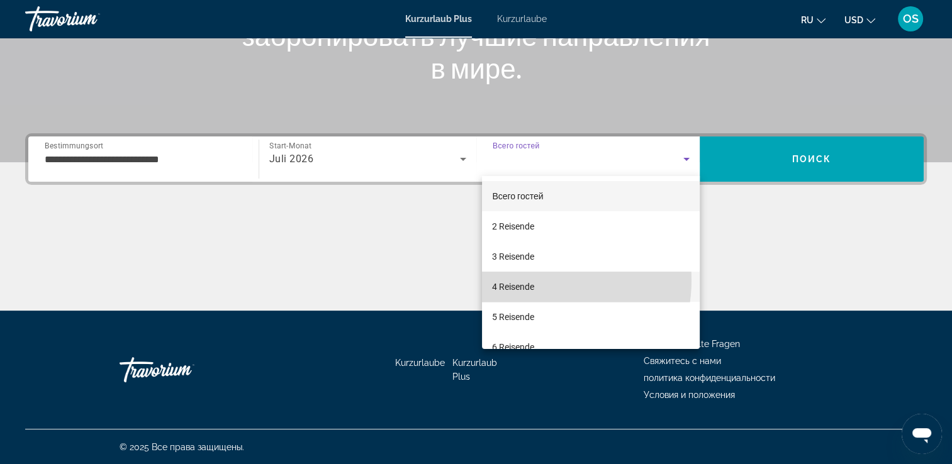
click at [536, 281] on mat-option "4 Reisende" at bounding box center [591, 287] width 218 height 30
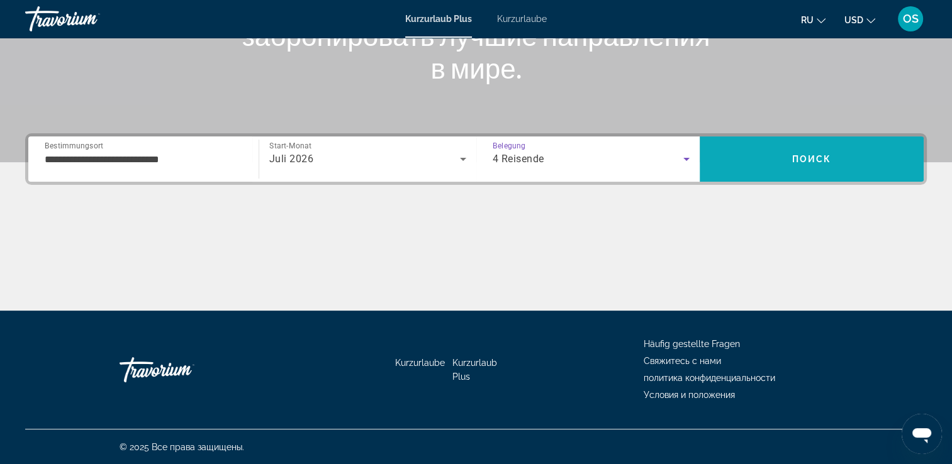
click at [817, 156] on span "Поиск" at bounding box center [812, 159] width 40 height 10
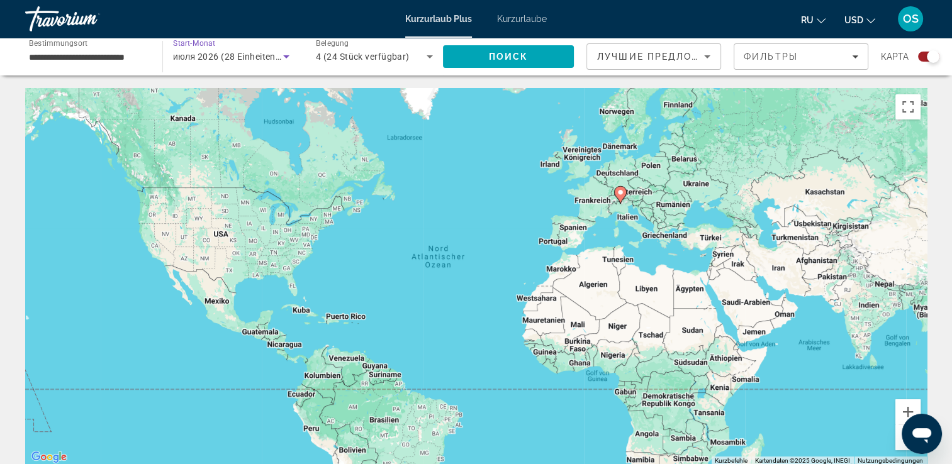
click at [189, 52] on span "июля 2026 (28 Einheiten verfügbar)" at bounding box center [247, 57] width 149 height 10
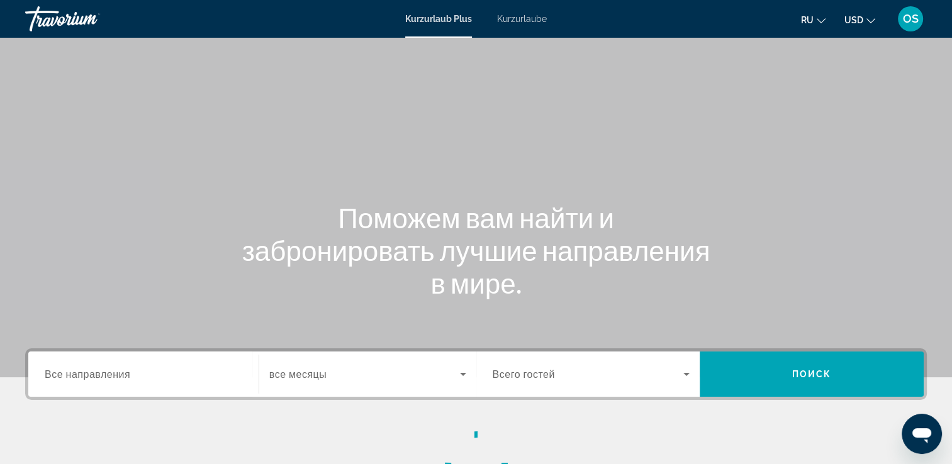
click at [182, 386] on div "Such-Widget" at bounding box center [144, 375] width 198 height 36
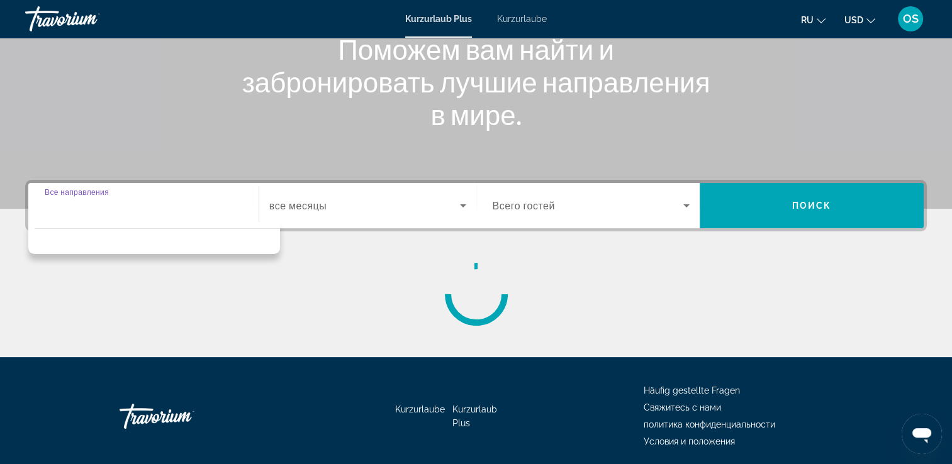
scroll to position [215, 0]
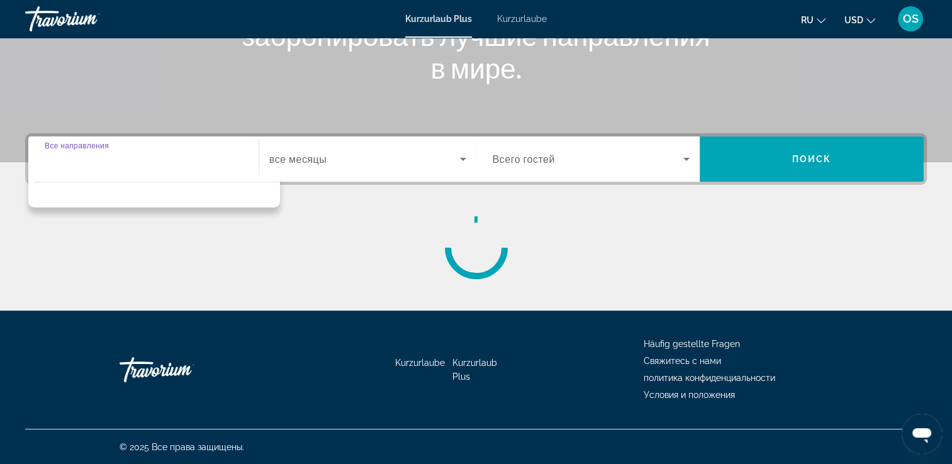
click at [340, 162] on span "Such-Widget" at bounding box center [364, 159] width 191 height 15
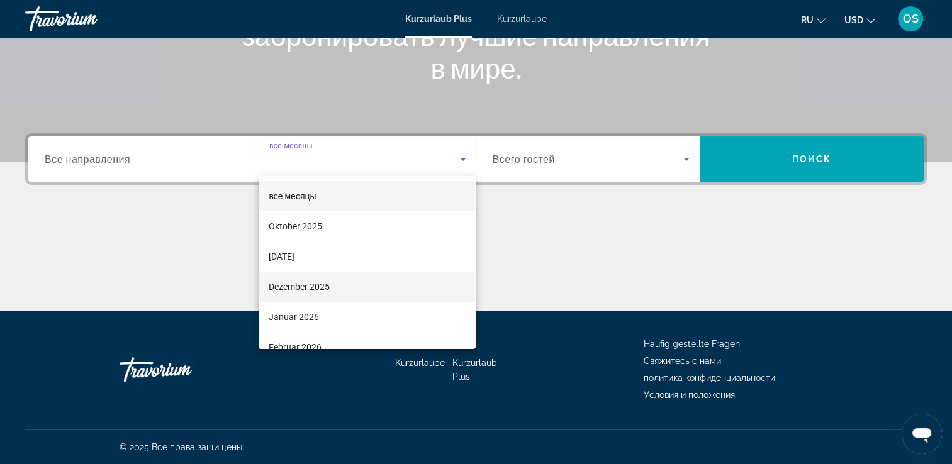
click at [330, 296] on mat-option "Dezember 2025" at bounding box center [367, 287] width 217 height 30
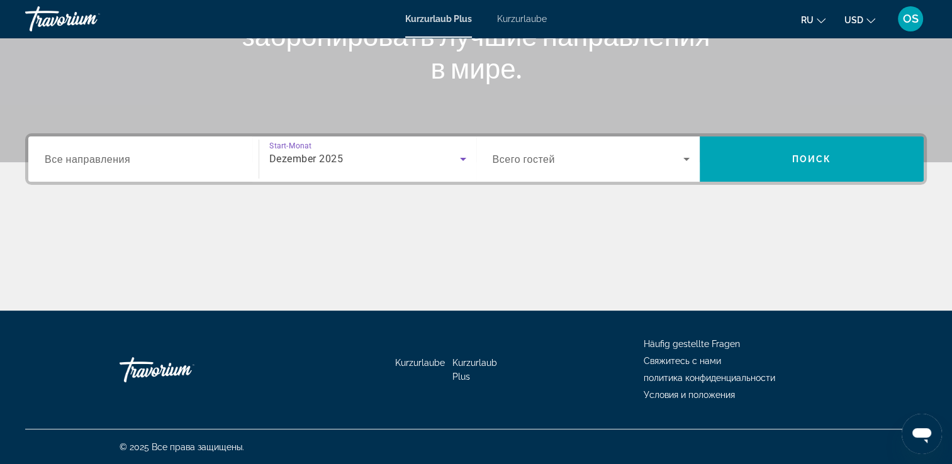
click at [112, 160] on span "Все направления" at bounding box center [88, 159] width 86 height 12
click at [112, 160] on input "Destination Все направления" at bounding box center [144, 159] width 198 height 15
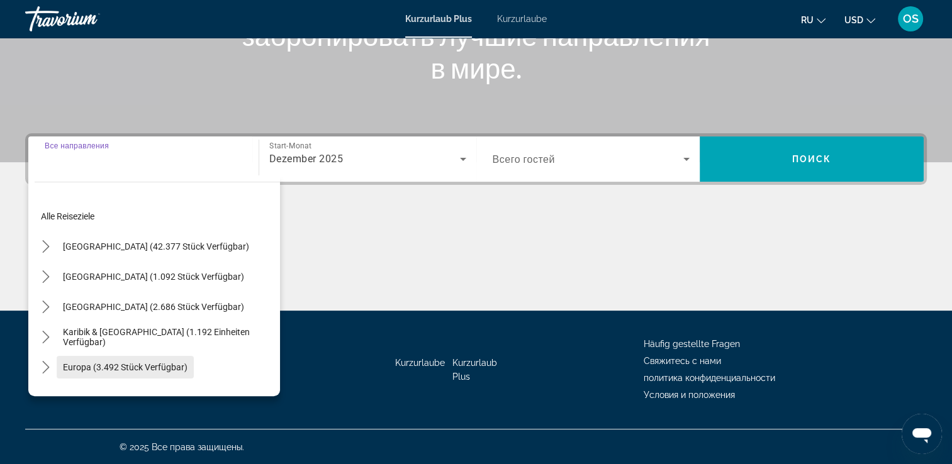
click at [109, 359] on span "Reiseziel auswählen: Europa (3.492 Einheiten verfügbar)" at bounding box center [125, 367] width 137 height 30
type input "**********"
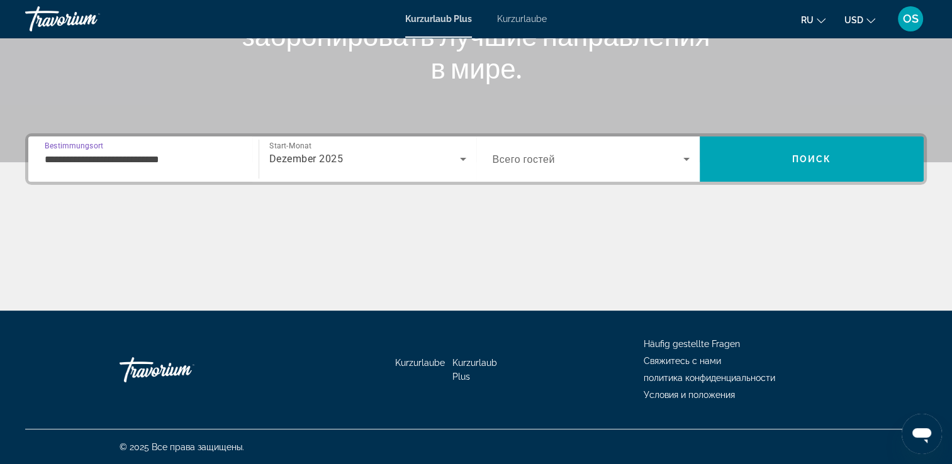
click at [596, 174] on div "Such-Widget" at bounding box center [592, 159] width 198 height 35
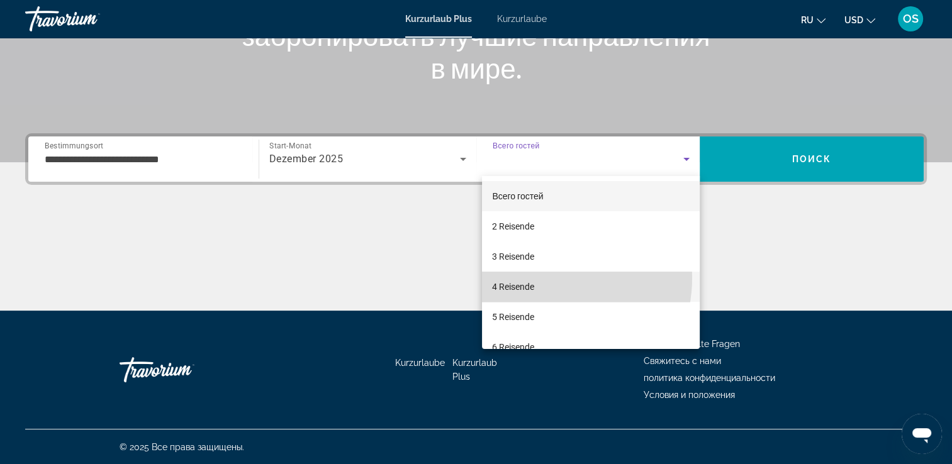
click at [542, 278] on mat-option "4 Reisende" at bounding box center [591, 287] width 218 height 30
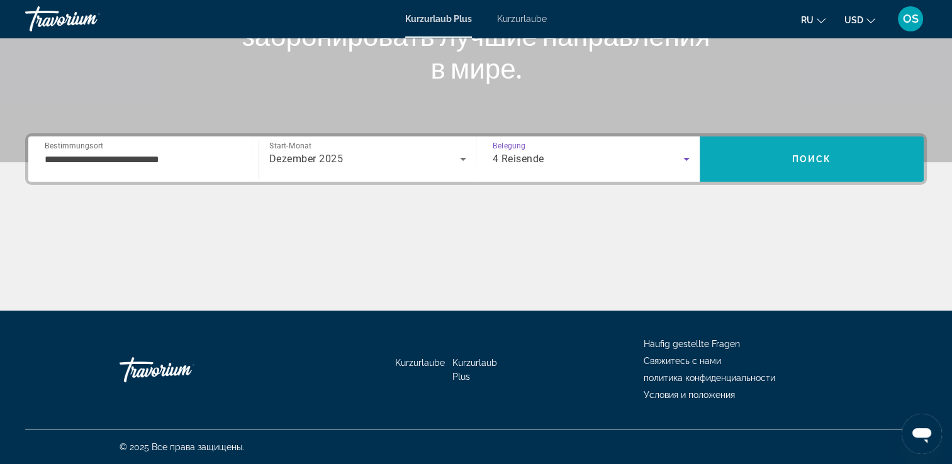
click at [852, 150] on span "Suchen" at bounding box center [812, 159] width 224 height 30
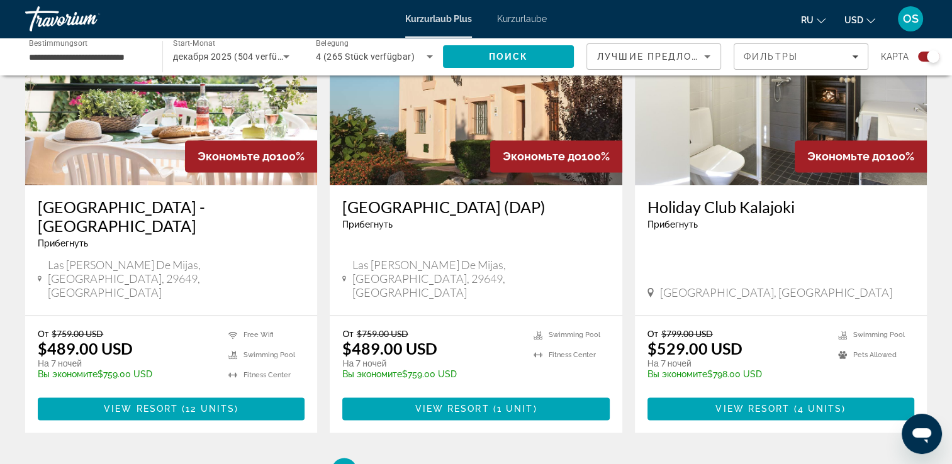
scroll to position [1888, 0]
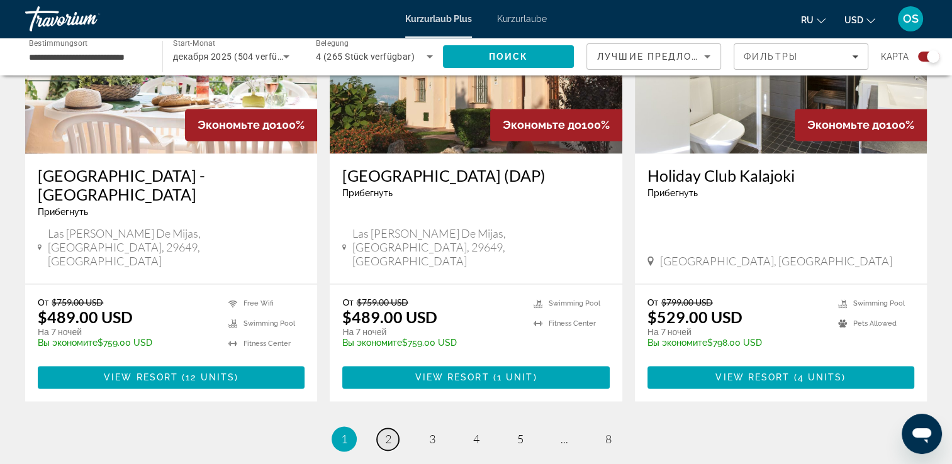
click at [385, 432] on span "2" at bounding box center [388, 439] width 6 height 14
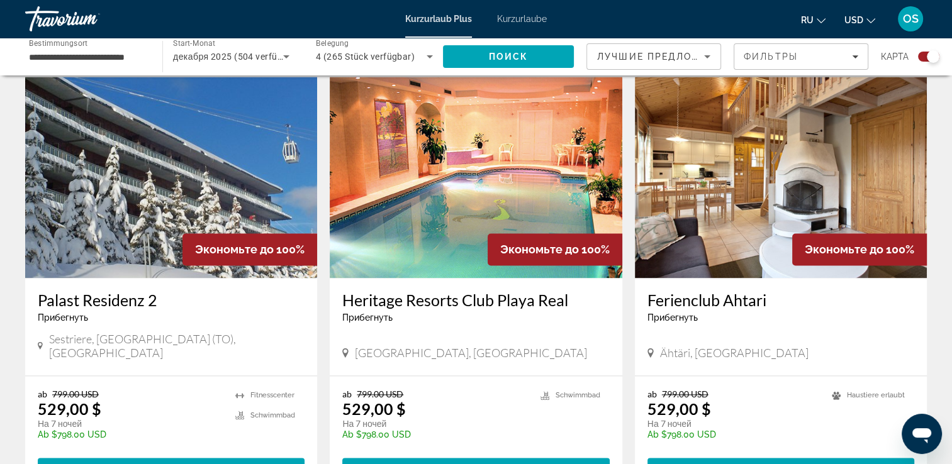
scroll to position [1762, 0]
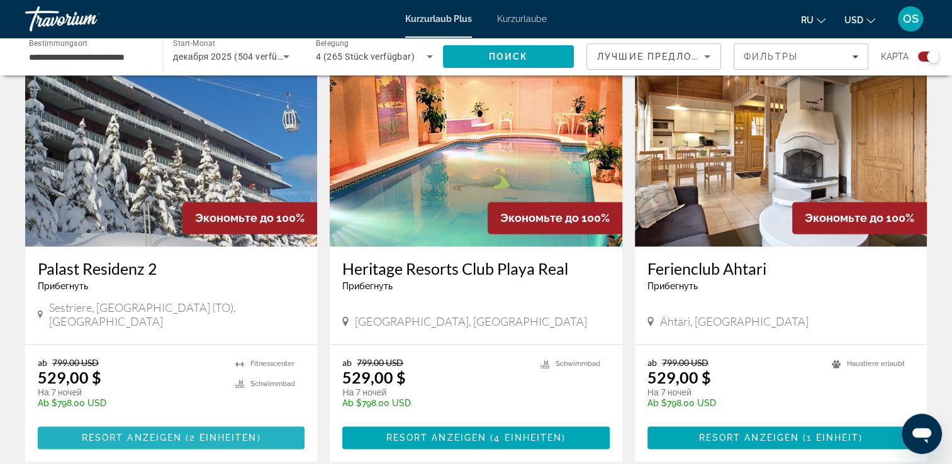
click at [232, 433] on span "2 Einheiten" at bounding box center [222, 438] width 67 height 10
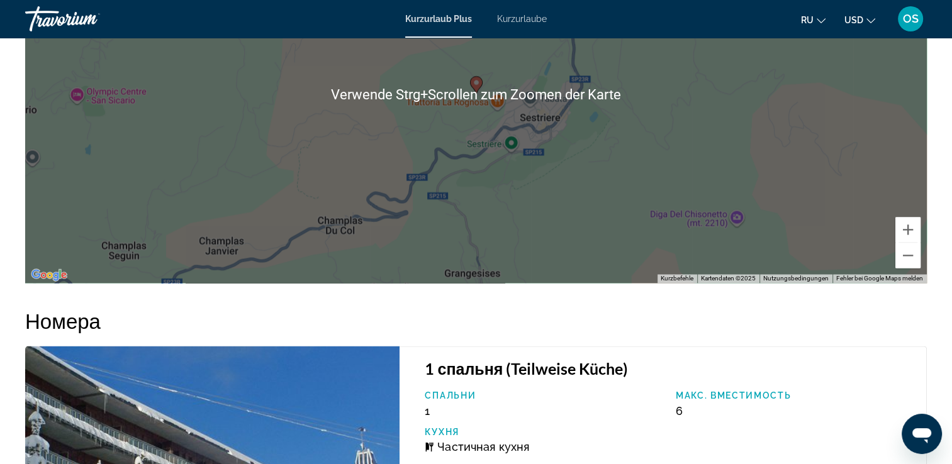
scroll to position [2352, 0]
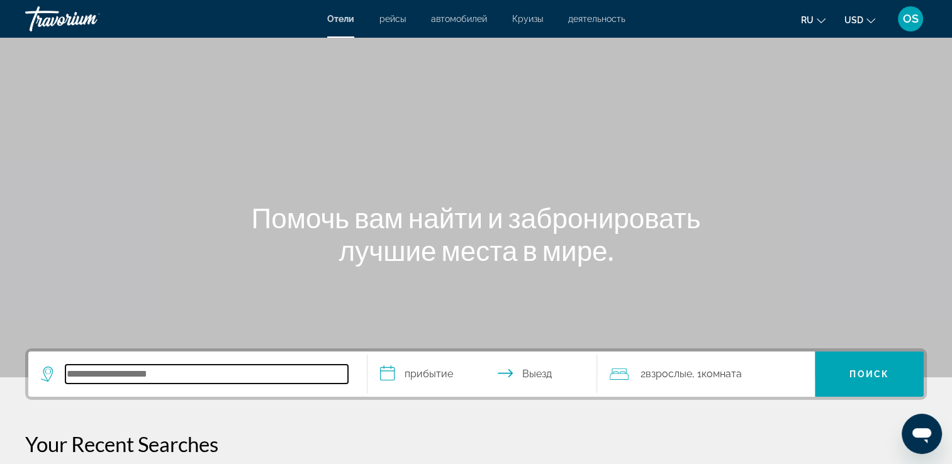
click at [103, 376] on input "Search hotel destination" at bounding box center [206, 374] width 283 height 19
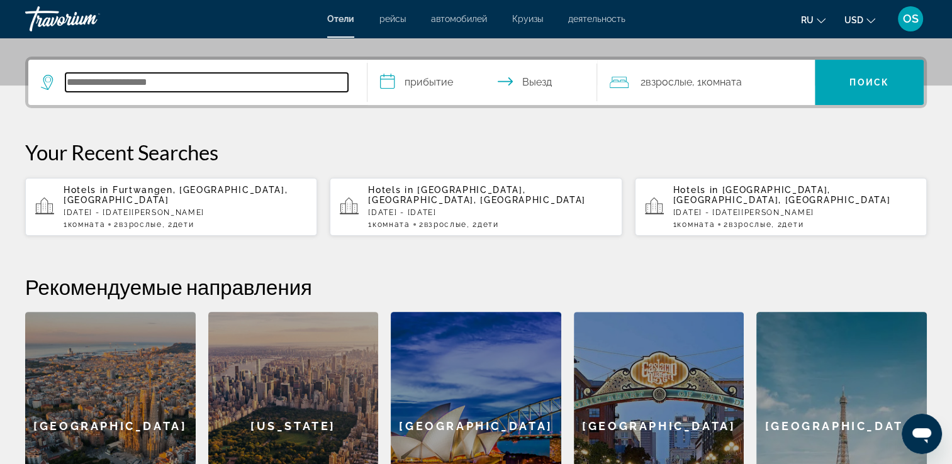
scroll to position [307, 0]
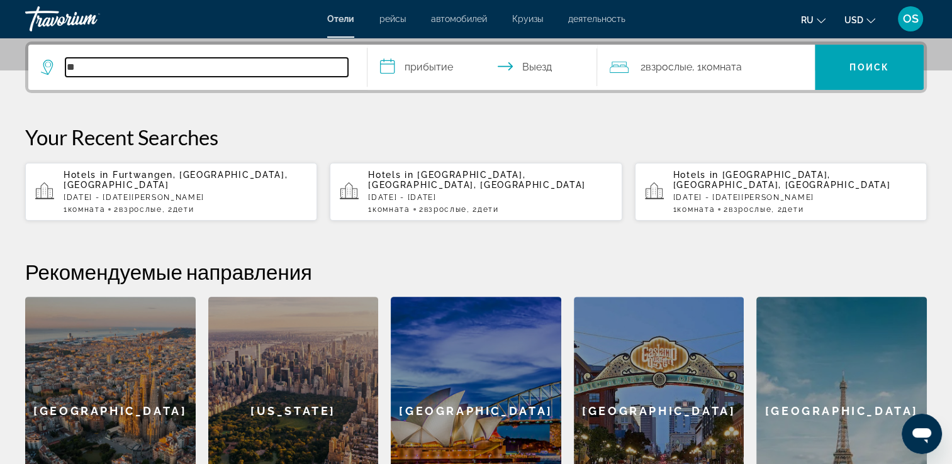
type input "*"
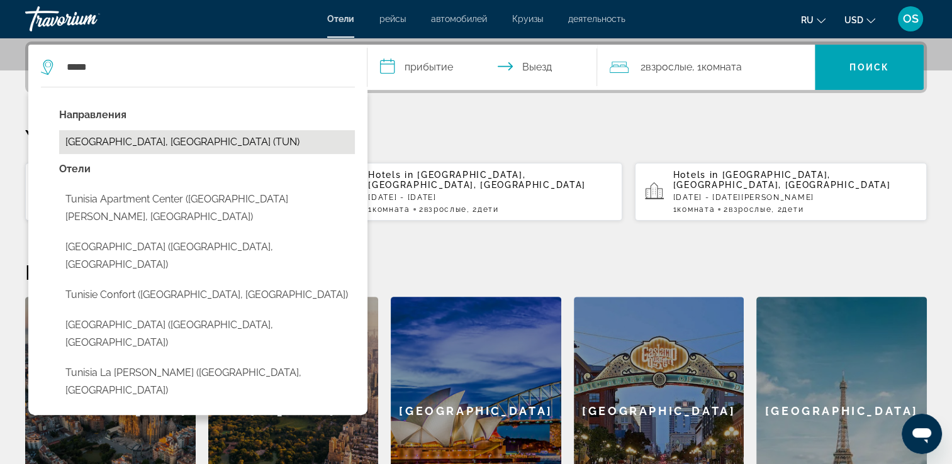
click at [116, 144] on button "[GEOGRAPHIC_DATA], [GEOGRAPHIC_DATA] (TUN)" at bounding box center [207, 142] width 296 height 24
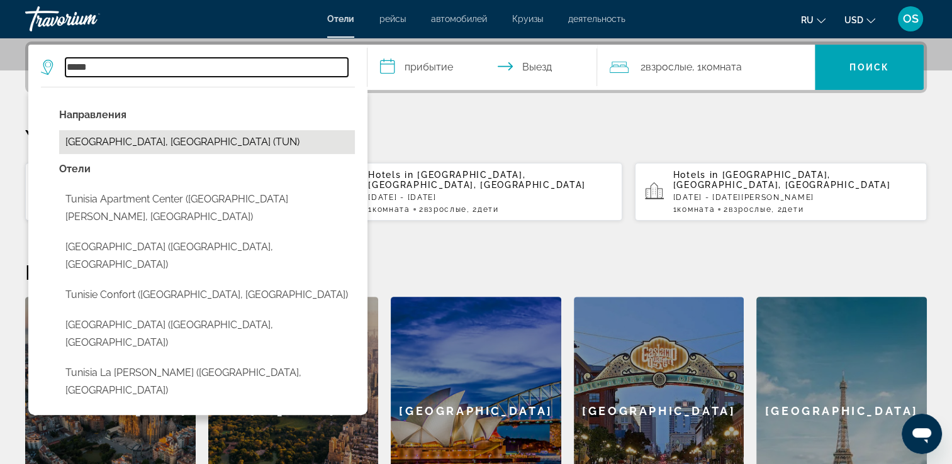
type input "**********"
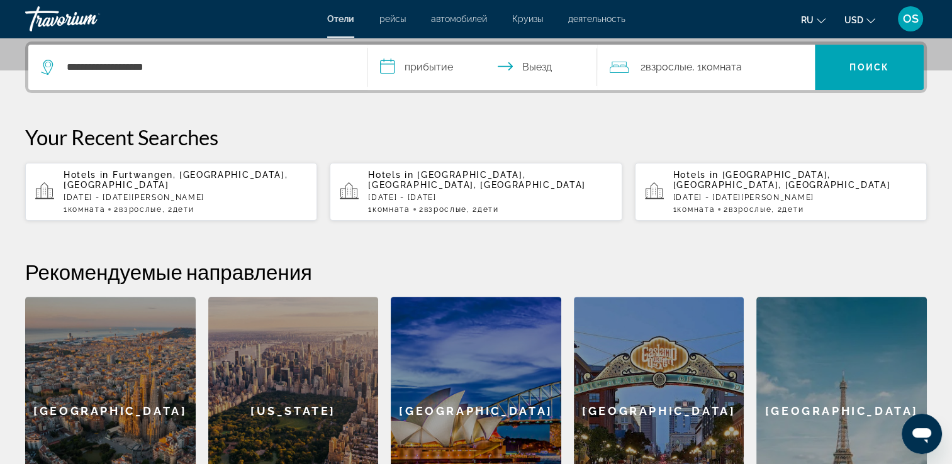
click at [424, 64] on input "**********" at bounding box center [485, 69] width 235 height 49
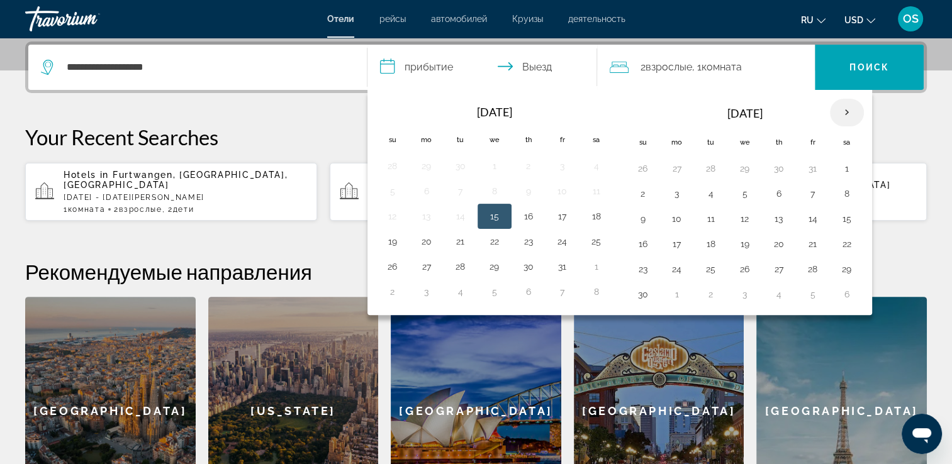
click at [845, 120] on th "Next month" at bounding box center [847, 113] width 34 height 28
click at [845, 115] on th "Next month" at bounding box center [847, 113] width 34 height 28
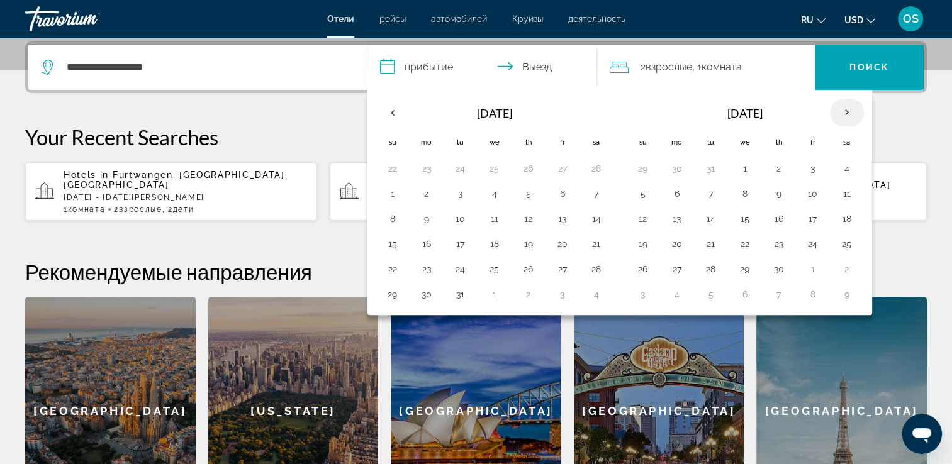
click at [845, 115] on th "Next month" at bounding box center [847, 113] width 34 height 28
click at [426, 246] on button "20" at bounding box center [427, 244] width 20 height 18
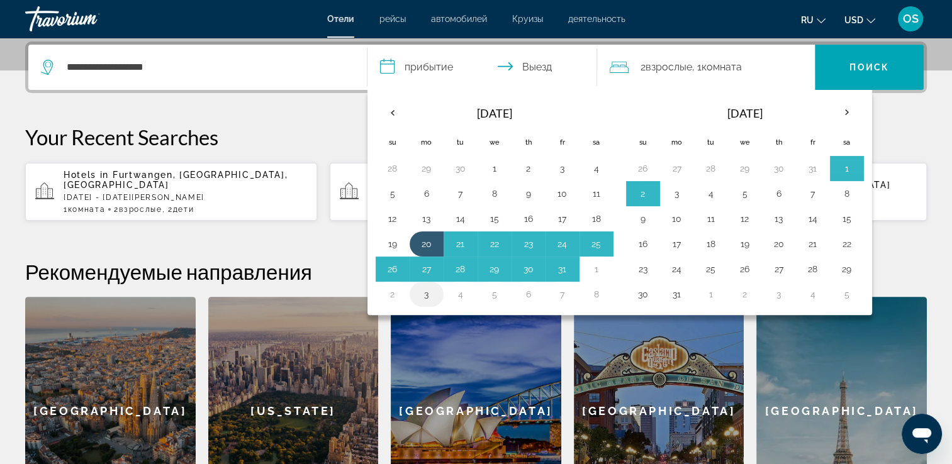
click at [425, 293] on button "3" at bounding box center [427, 295] width 20 height 18
type input "**********"
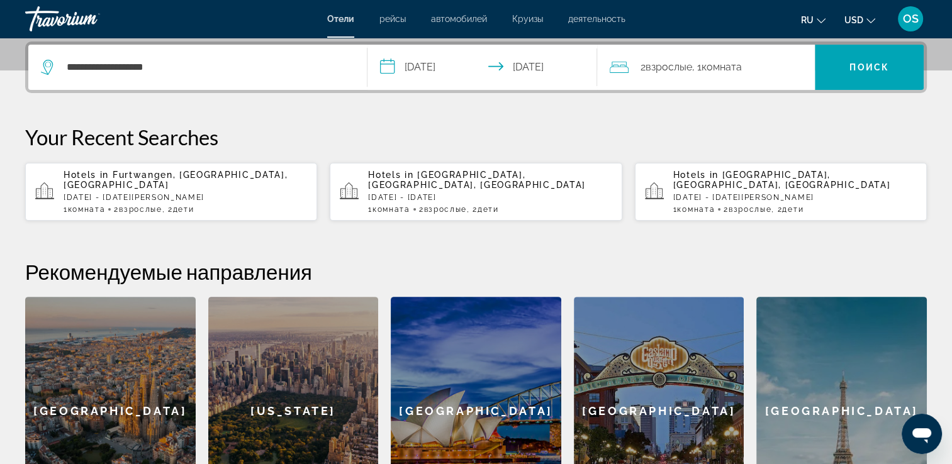
click at [759, 67] on div "2 Взрослый Взрослые , 1 Комната номера" at bounding box center [712, 68] width 205 height 18
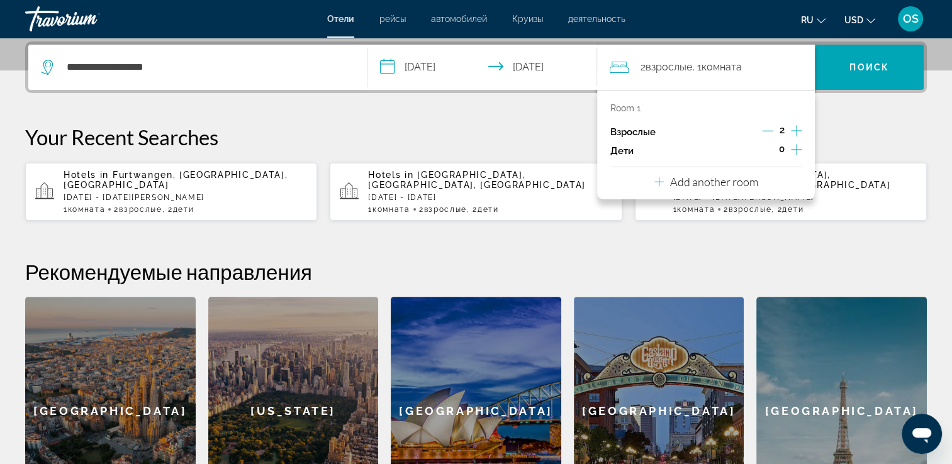
click at [799, 146] on icon "Increment children" at bounding box center [796, 149] width 11 height 15
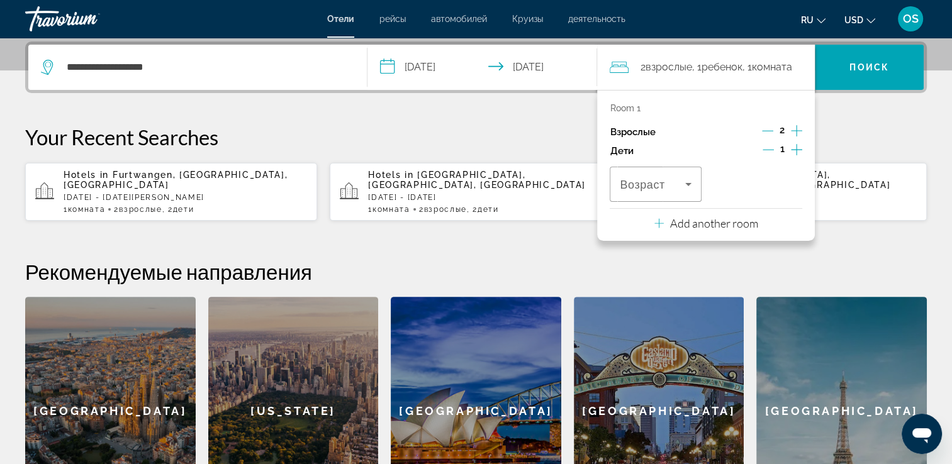
click at [798, 146] on icon "Increment children" at bounding box center [796, 149] width 11 height 15
click at [661, 179] on span "Возраст" at bounding box center [642, 185] width 45 height 13
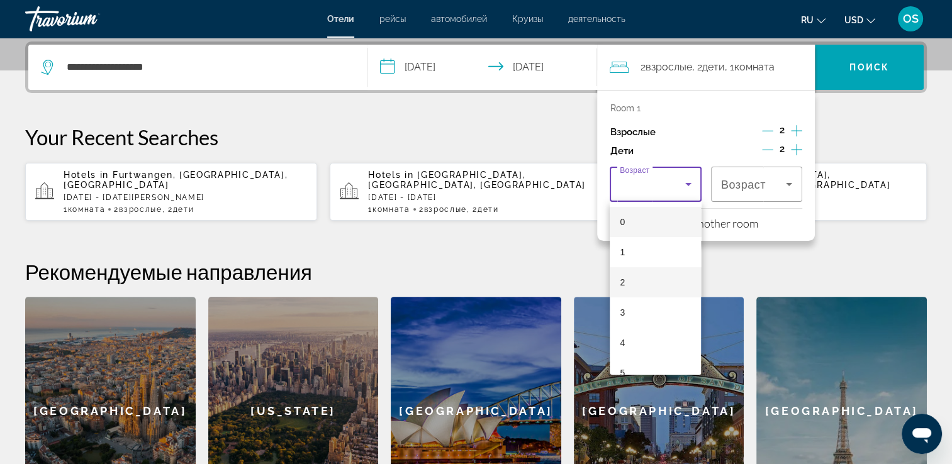
click at [632, 282] on mat-option "2" at bounding box center [655, 282] width 91 height 30
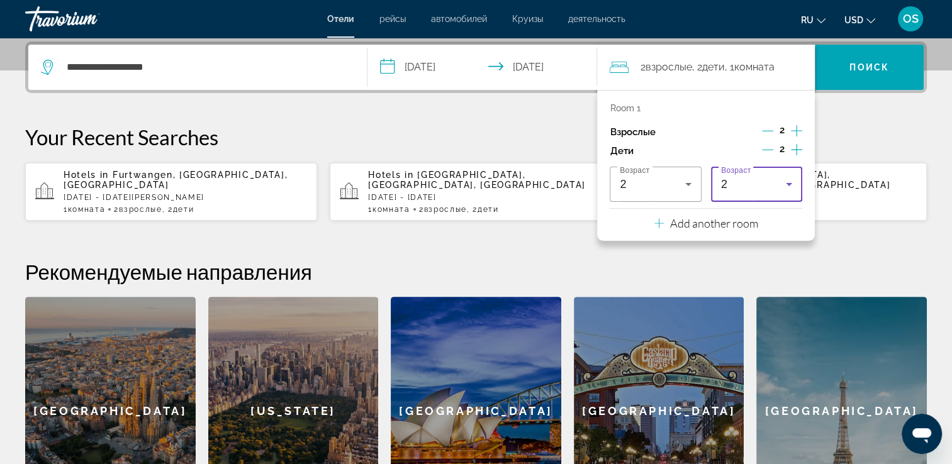
click at [772, 189] on div "2" at bounding box center [753, 184] width 65 height 15
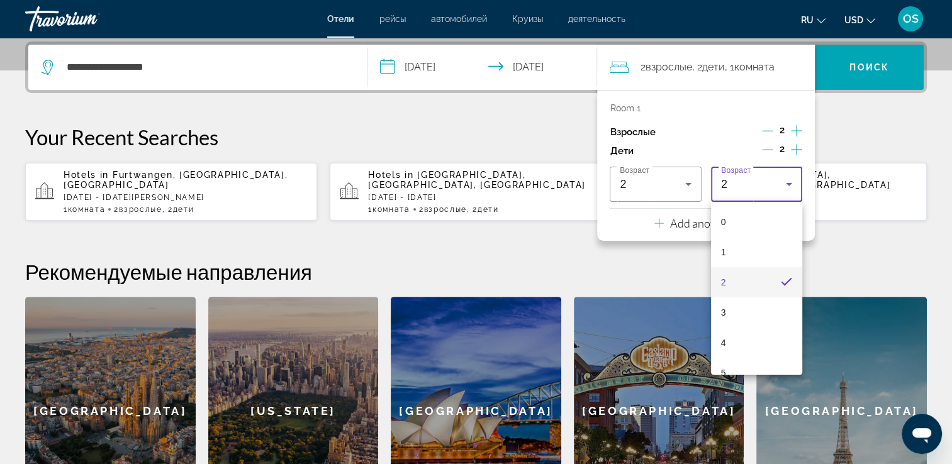
click at [676, 184] on div at bounding box center [476, 232] width 952 height 464
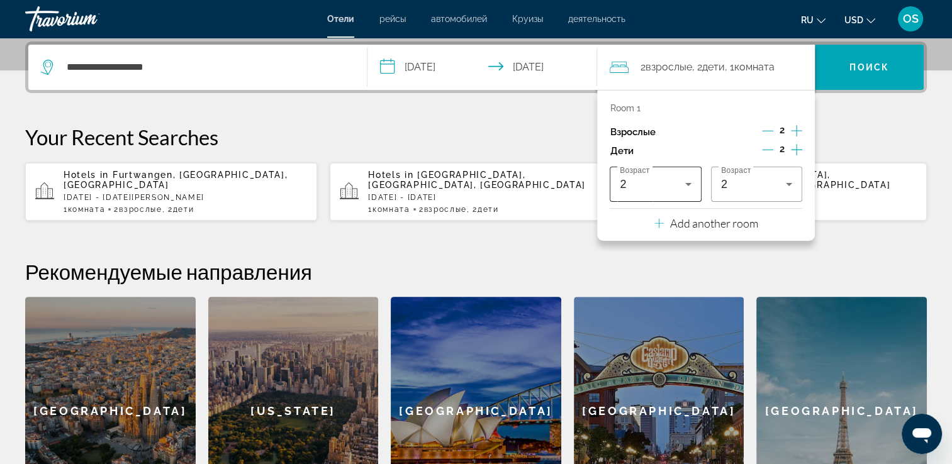
click at [693, 177] on icon "Travelers: 2 adults, 2 children" at bounding box center [688, 184] width 15 height 15
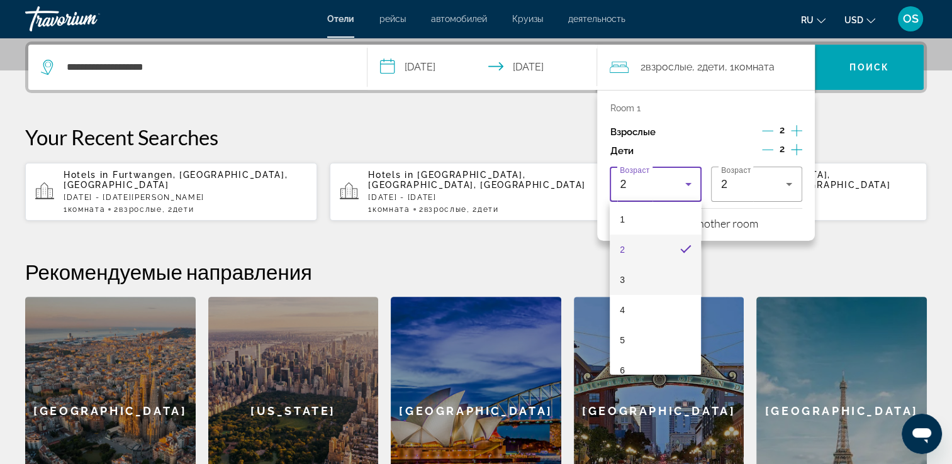
scroll to position [63, 0]
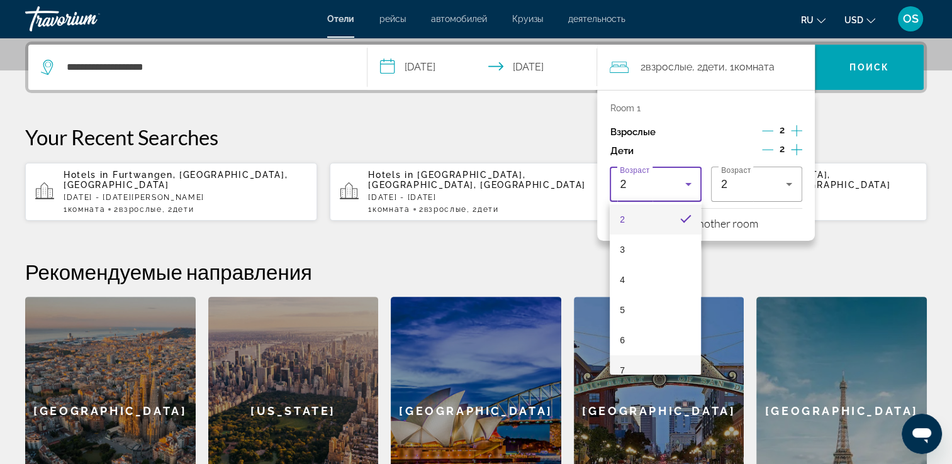
click at [641, 359] on mat-option "7" at bounding box center [655, 371] width 91 height 30
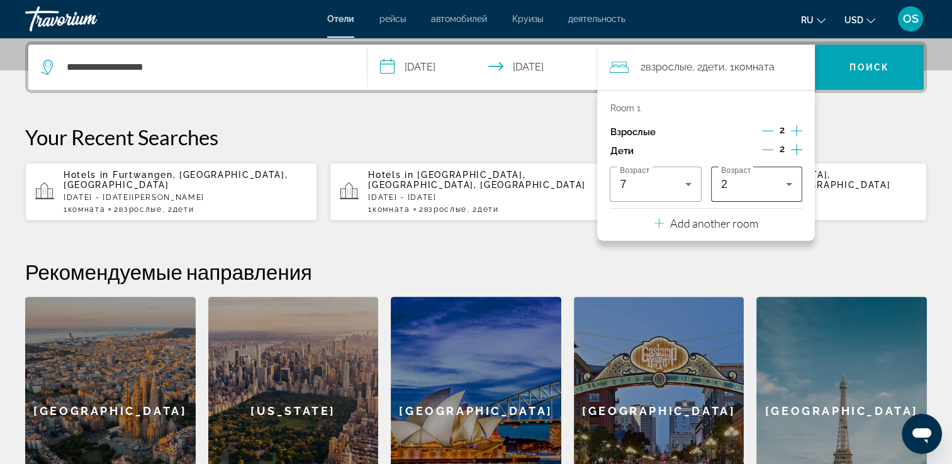
click at [793, 186] on icon "Travelers: 2 adults, 2 children" at bounding box center [789, 184] width 15 height 15
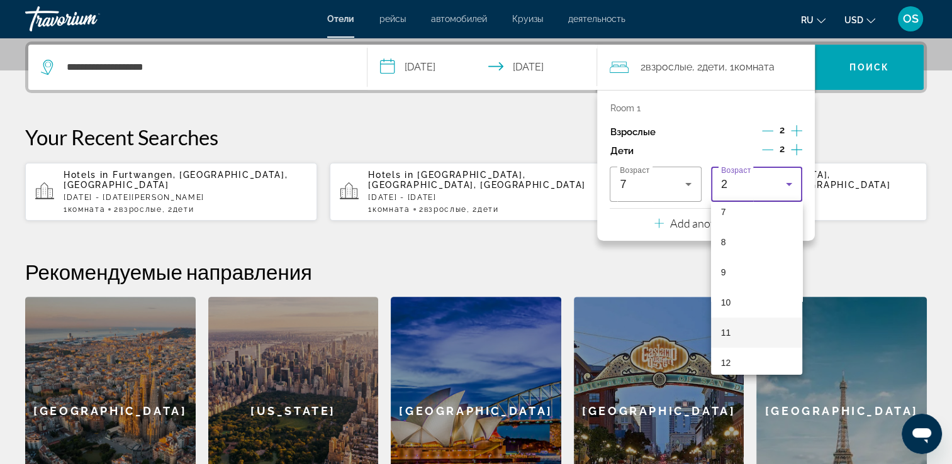
scroll to position [236, 0]
click at [730, 267] on mat-option "9" at bounding box center [756, 258] width 91 height 30
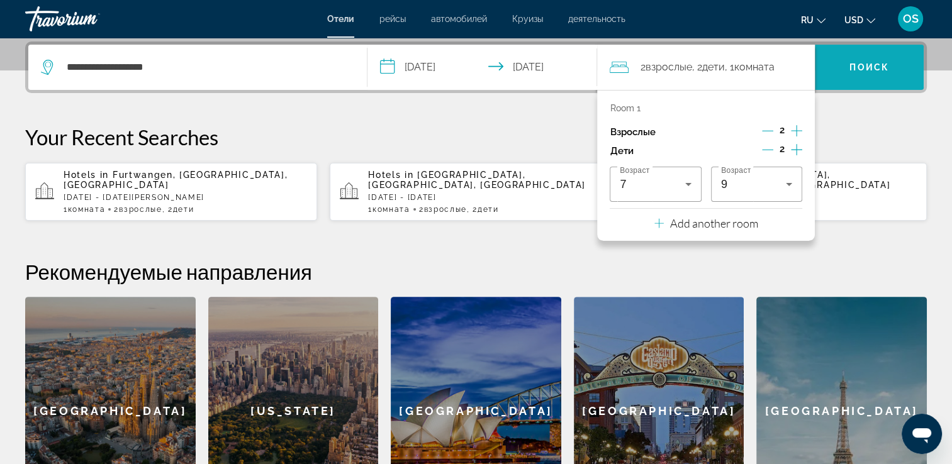
click at [891, 79] on span "Search" at bounding box center [869, 67] width 109 height 30
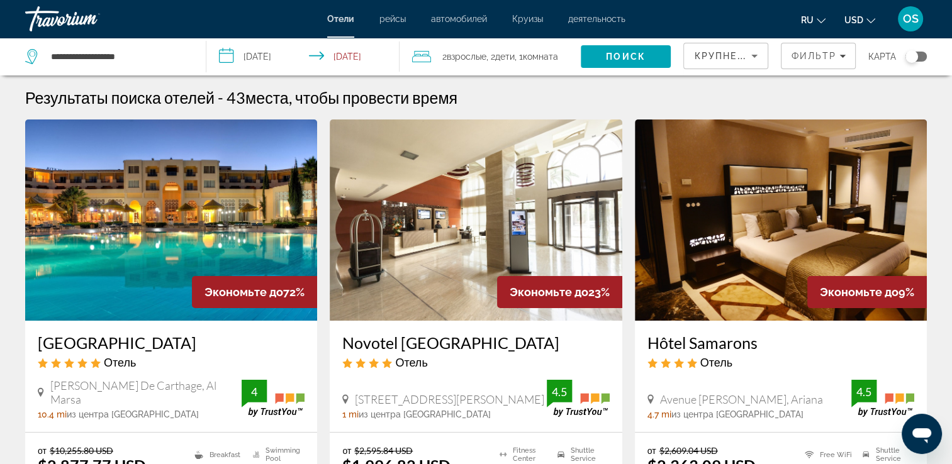
click at [205, 317] on img "Main content" at bounding box center [171, 220] width 292 height 201
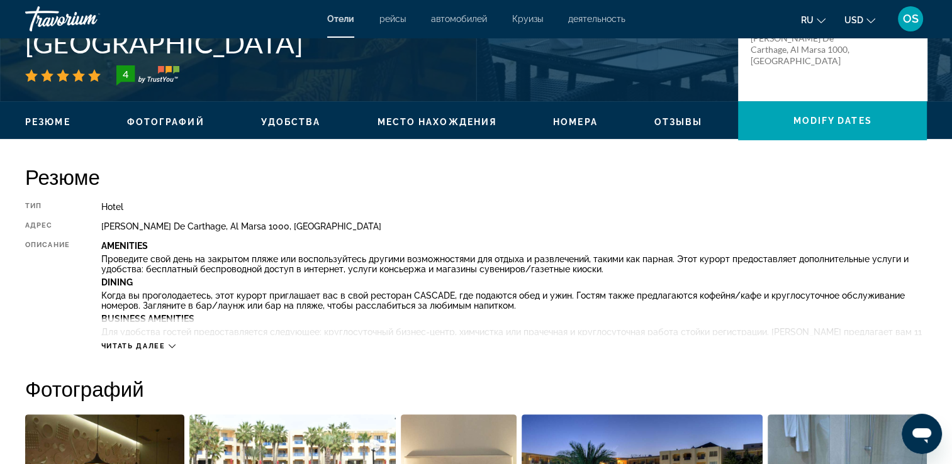
scroll to position [315, 0]
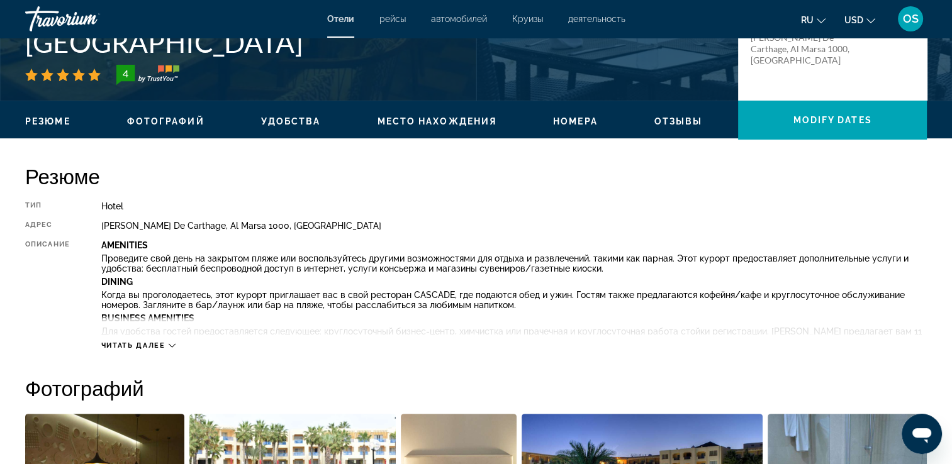
click at [160, 349] on span "Читать далее" at bounding box center [133, 346] width 64 height 8
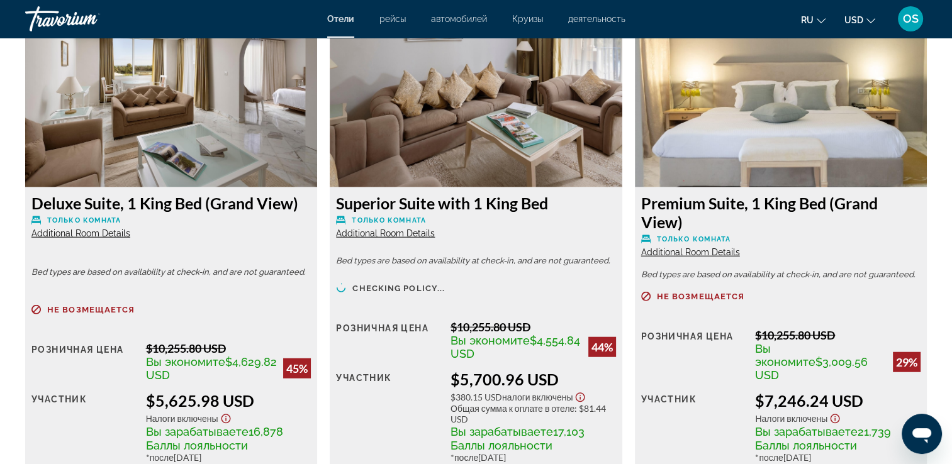
scroll to position [3045, 0]
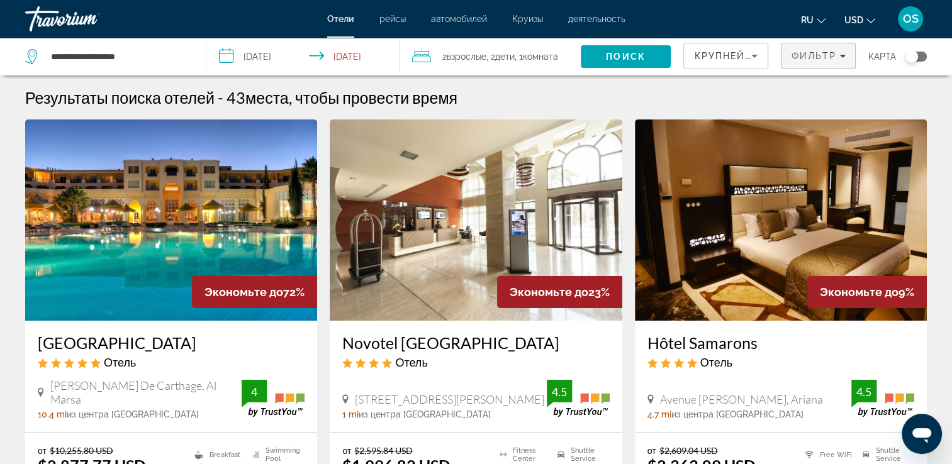
click at [818, 59] on span "Фильтр" at bounding box center [813, 56] width 45 height 10
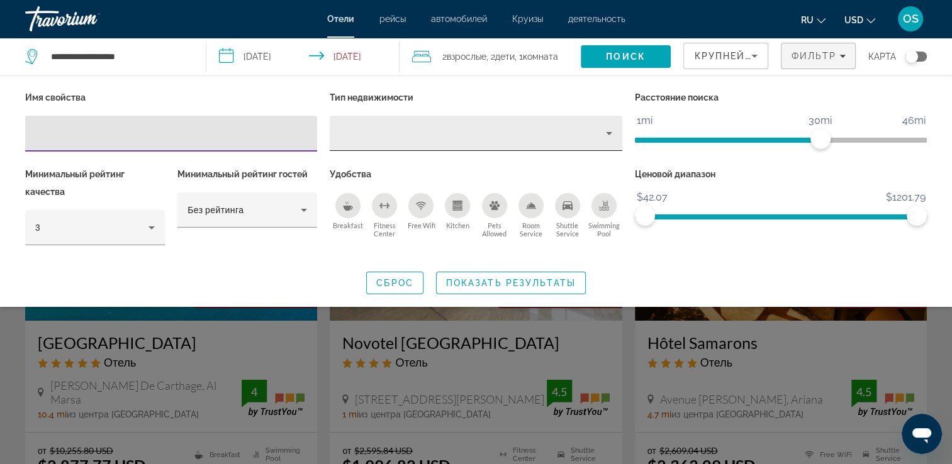
click at [373, 133] on div "Property type" at bounding box center [473, 133] width 266 height 15
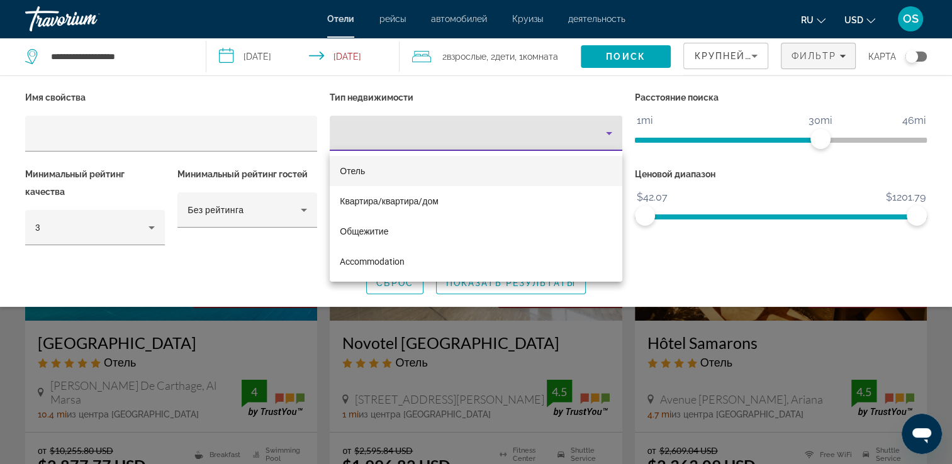
click at [267, 145] on div at bounding box center [476, 232] width 952 height 464
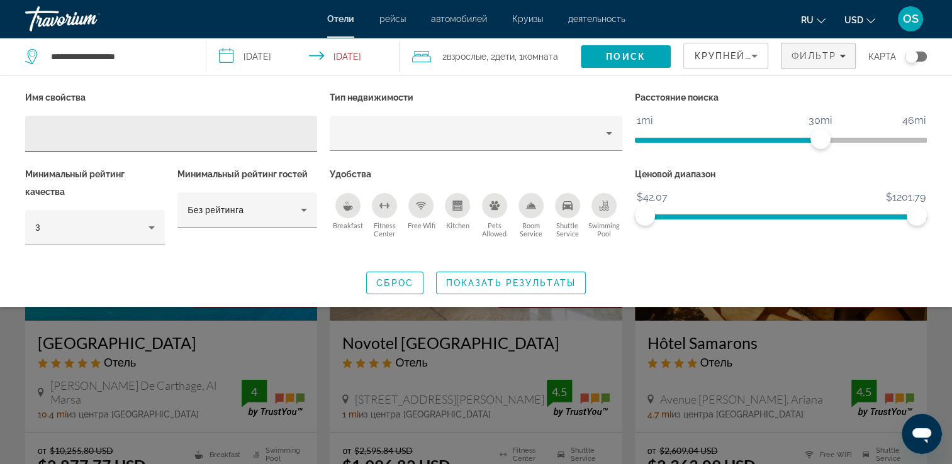
click at [267, 140] on input "Hotel Filters" at bounding box center [171, 133] width 272 height 15
click at [595, 326] on div "Search widget" at bounding box center [476, 327] width 952 height 276
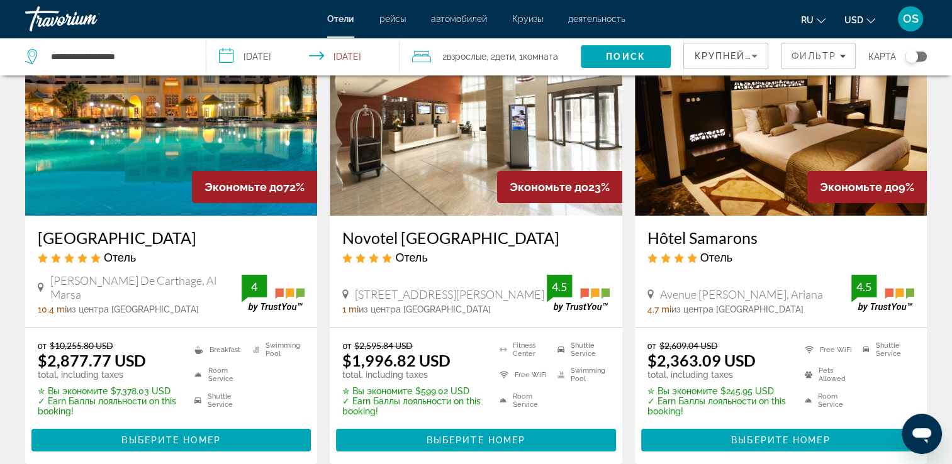
scroll to position [126, 0]
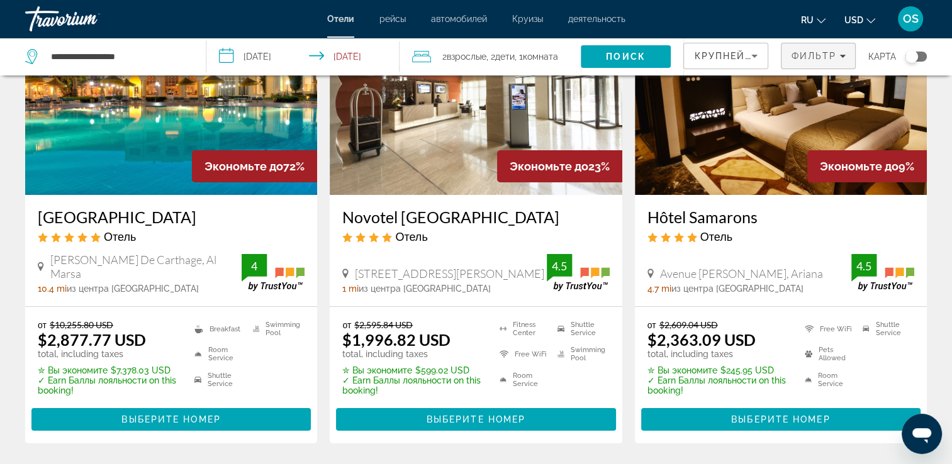
click at [849, 56] on span "Filters" at bounding box center [819, 56] width 74 height 30
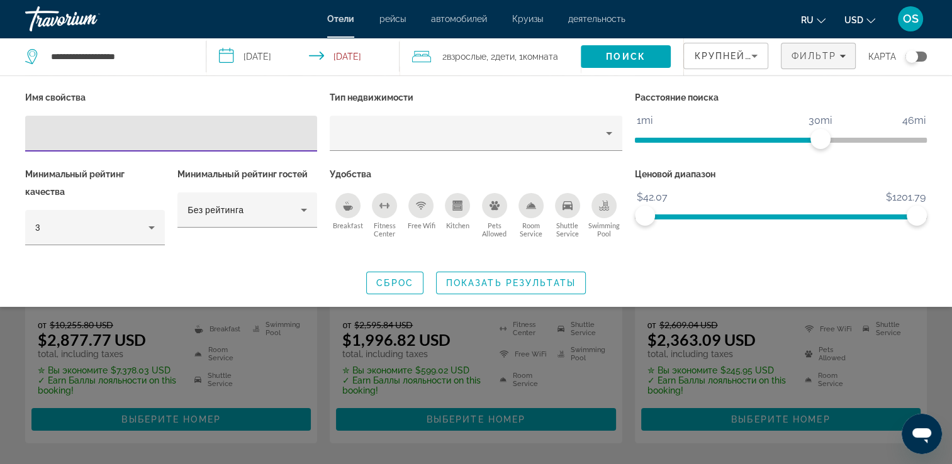
click at [607, 211] on div "Swimming Pool" at bounding box center [604, 205] width 25 height 25
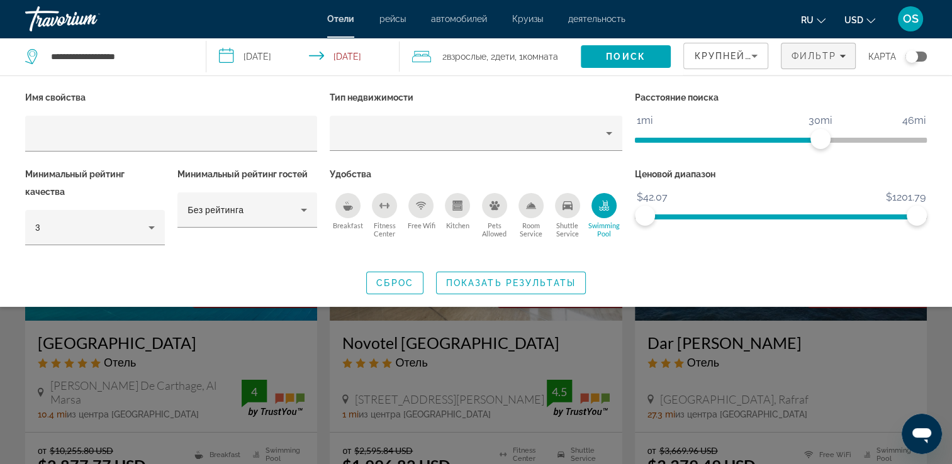
click at [574, 205] on div "Shuttle Service" at bounding box center [567, 205] width 25 height 25
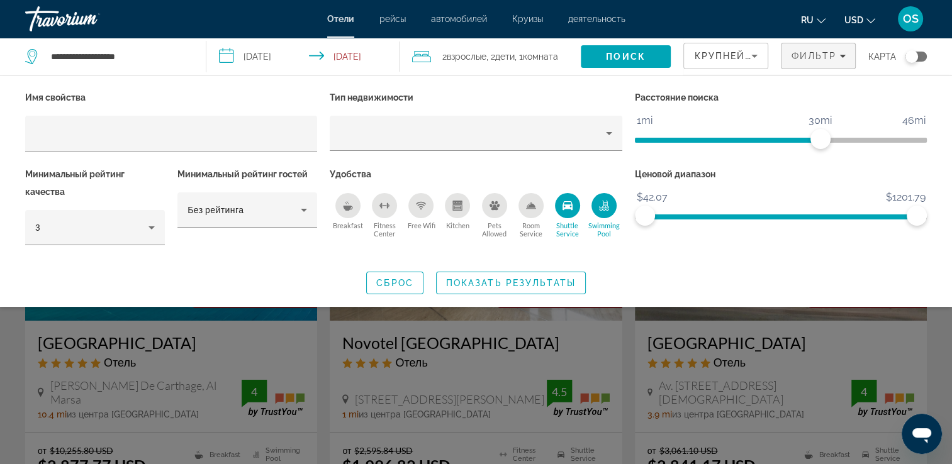
click at [534, 206] on icon "Room Service" at bounding box center [531, 206] width 9 height 6
click at [495, 278] on span "Показать результаты" at bounding box center [511, 283] width 130 height 10
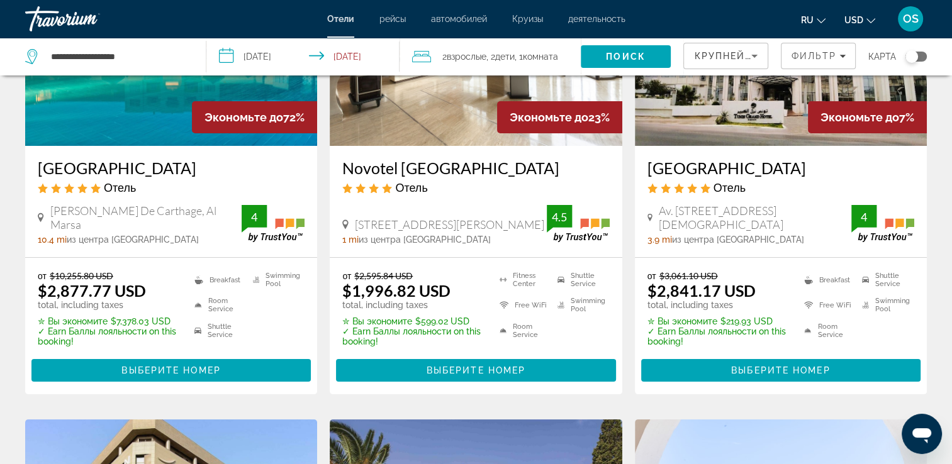
scroll to position [189, 0]
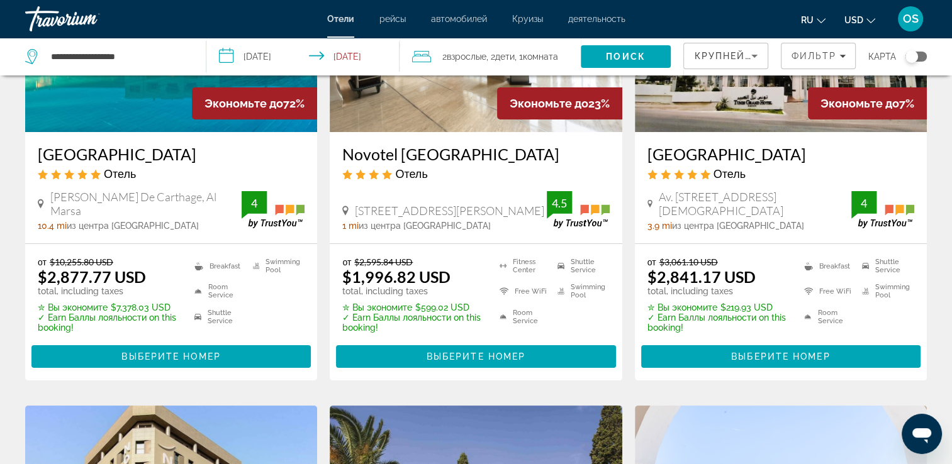
click at [282, 123] on img "Main content" at bounding box center [171, 31] width 292 height 201
